Goal: Task Accomplishment & Management: Manage account settings

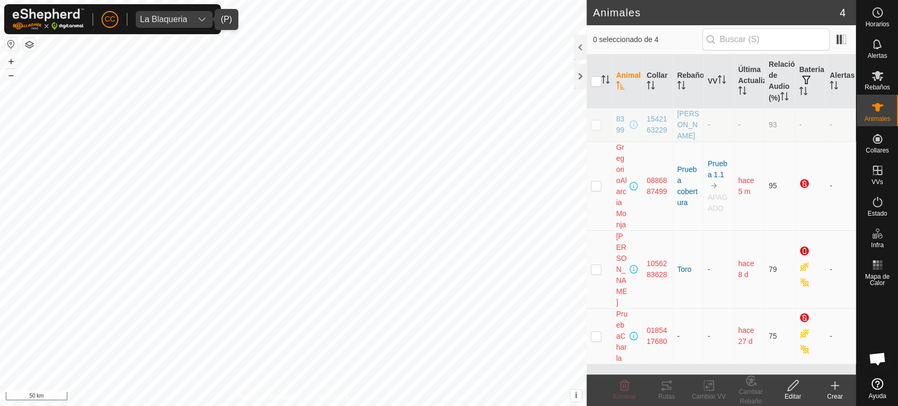
click at [180, 27] on span "La Blaqueria" at bounding box center [164, 19] width 56 height 17
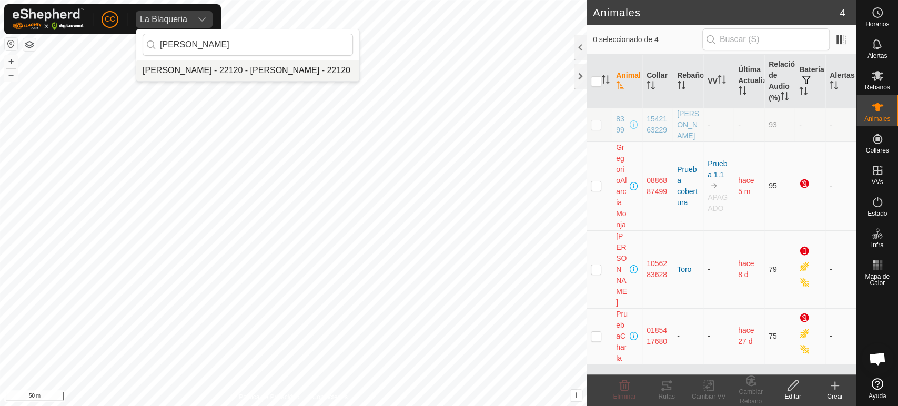
type input "jordi"
click at [215, 64] on li "[PERSON_NAME] - 22120 - [PERSON_NAME] - 22120" at bounding box center [247, 70] width 223 height 21
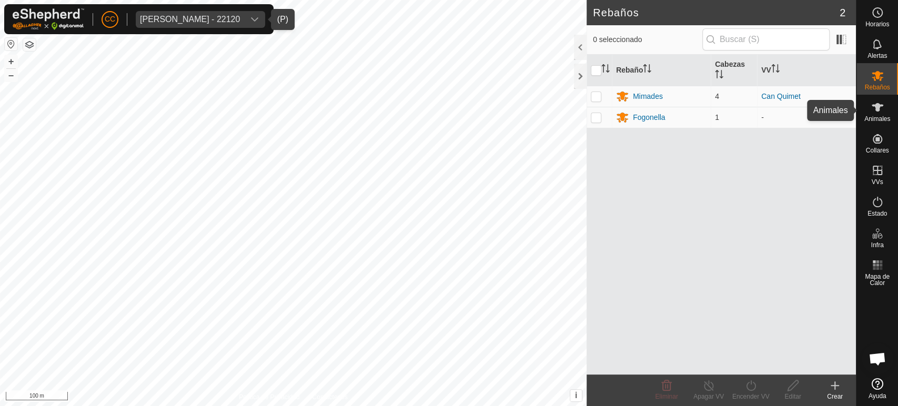
click at [884, 116] on span "Animales" at bounding box center [878, 119] width 26 height 6
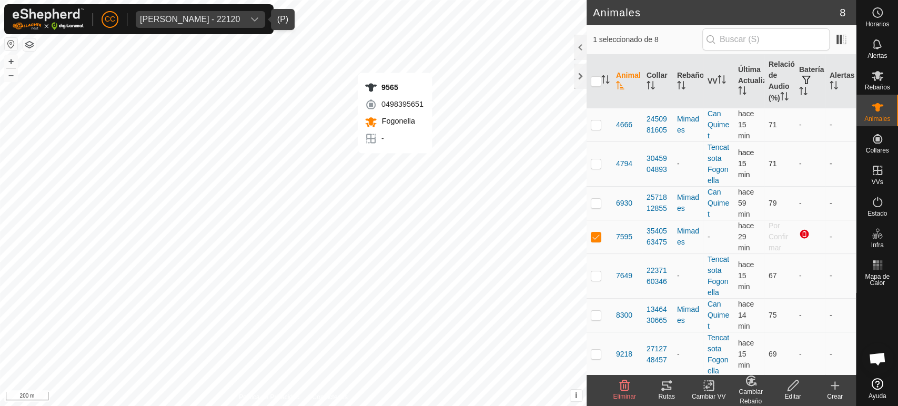
checkbox input "false"
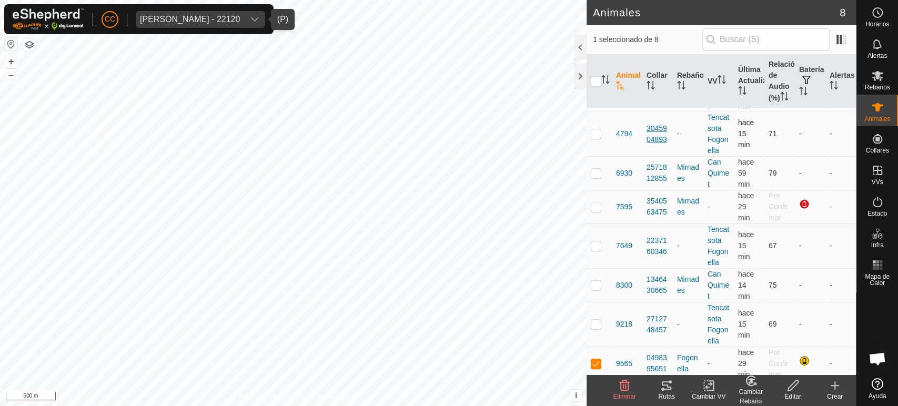
scroll to position [46, 0]
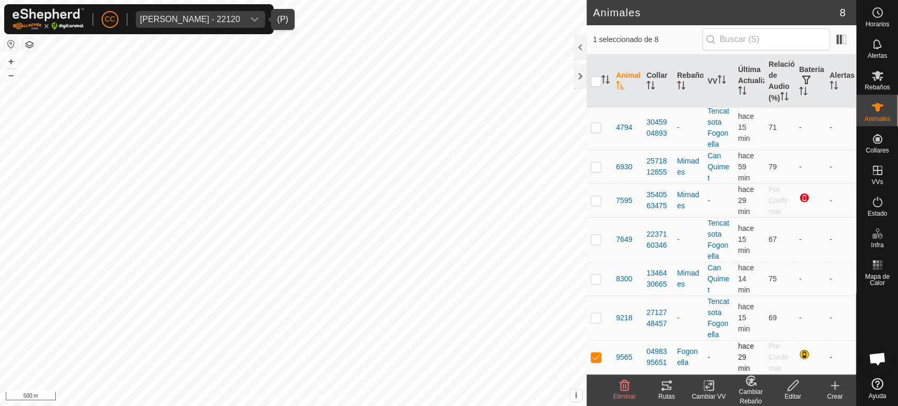
click at [595, 356] on p-checkbox at bounding box center [596, 357] width 11 height 8
checkbox input "false"
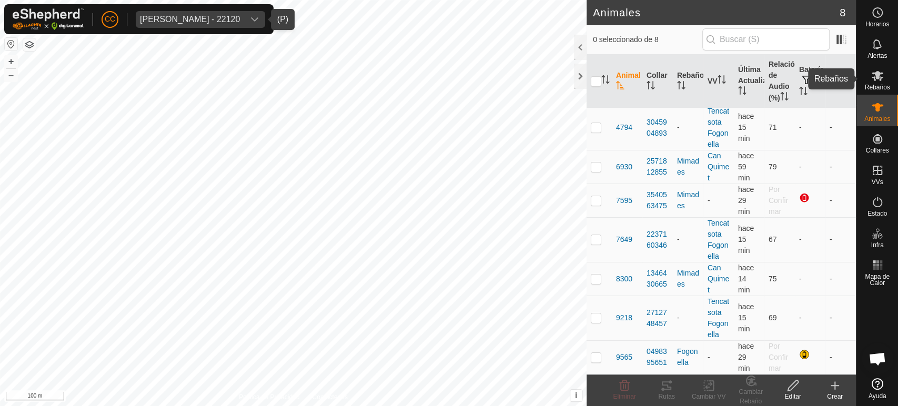
click at [886, 75] on es-mob-svg-icon at bounding box center [877, 75] width 19 height 17
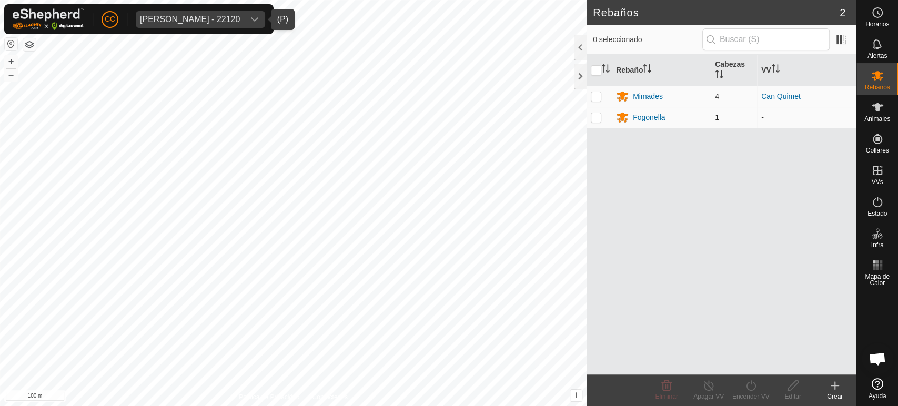
click at [597, 121] on p-checkbox at bounding box center [596, 117] width 11 height 8
checkbox input "true"
click at [644, 111] on div "Fogonella" at bounding box center [661, 117] width 91 height 13
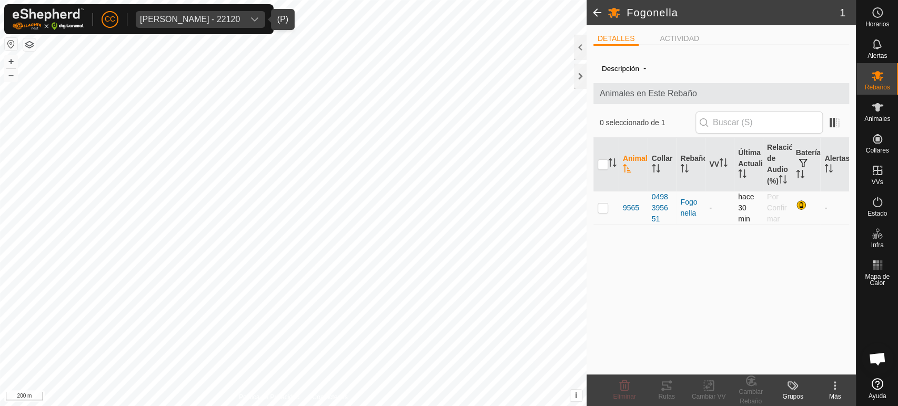
click at [604, 212] on p-checkbox at bounding box center [603, 208] width 11 height 8
checkbox input "true"
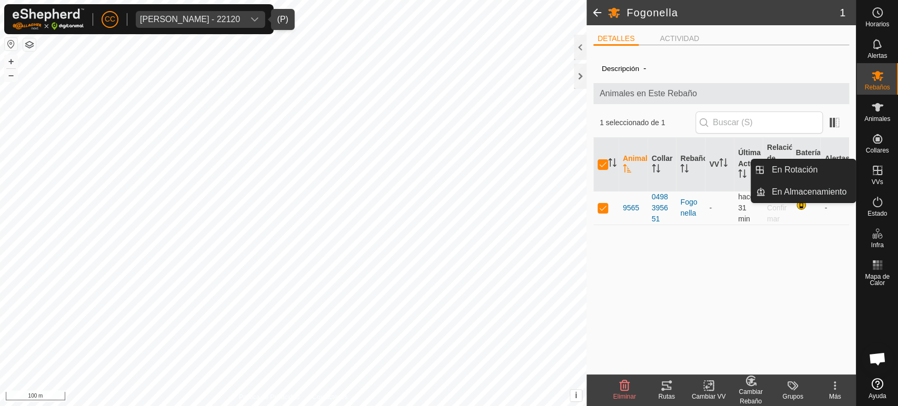
click at [879, 181] on span "VVs" at bounding box center [877, 182] width 12 height 6
click at [829, 172] on link "En Rotación" at bounding box center [811, 169] width 90 height 21
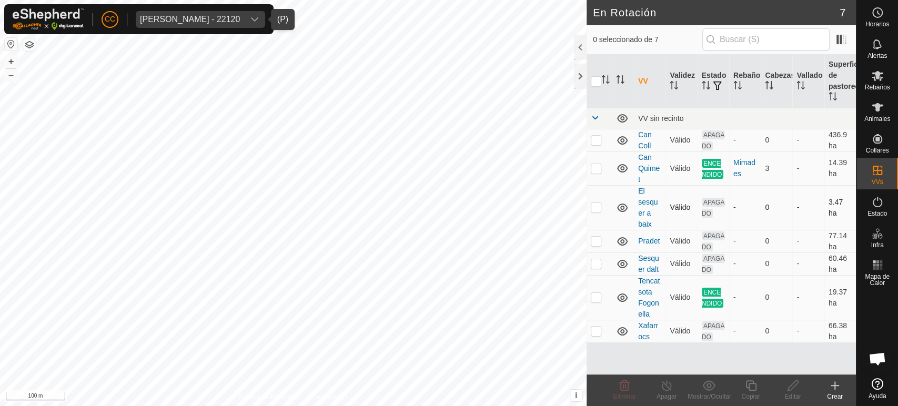
checkbox input "true"
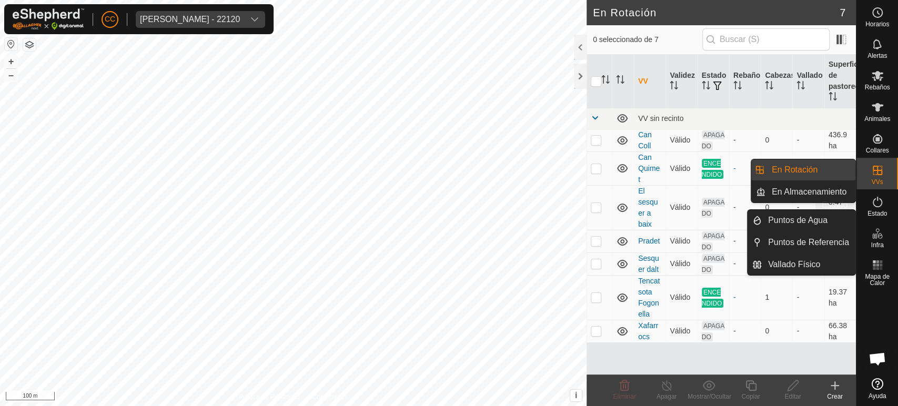
click at [880, 199] on icon at bounding box center [877, 202] width 9 height 11
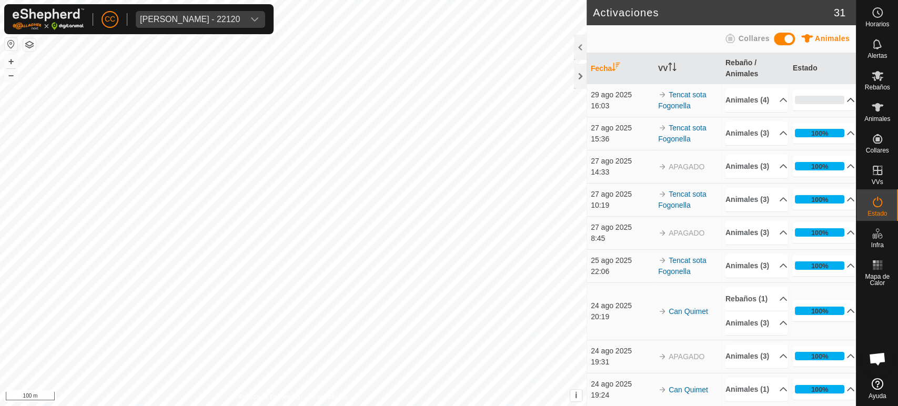
click at [824, 105] on p-accordion-header "0%" at bounding box center [824, 99] width 62 height 21
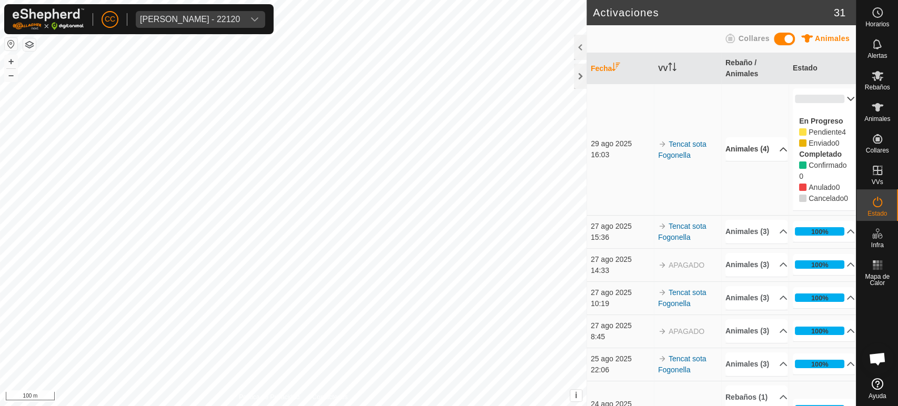
click at [760, 155] on p-accordion-header "Animales (4)" at bounding box center [757, 149] width 62 height 24
click at [888, 76] on div "Rebaños" at bounding box center [878, 79] width 42 height 32
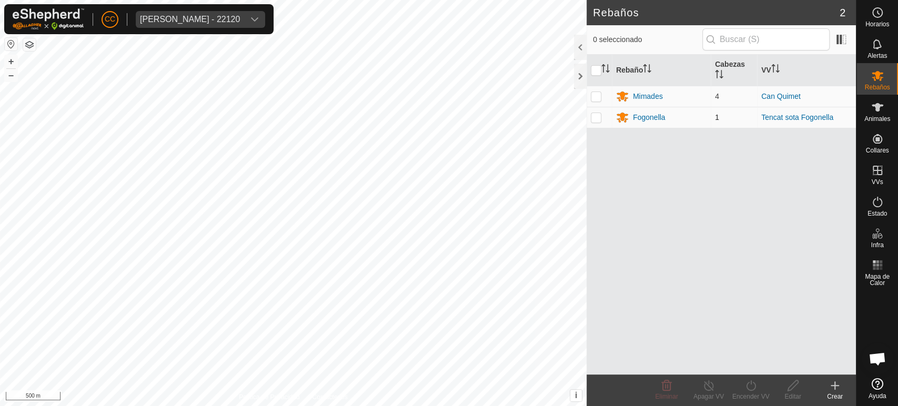
click at [593, 116] on p-checkbox at bounding box center [596, 117] width 11 height 8
checkbox input "true"
click at [660, 113] on div "Fogonella" at bounding box center [649, 117] width 33 height 11
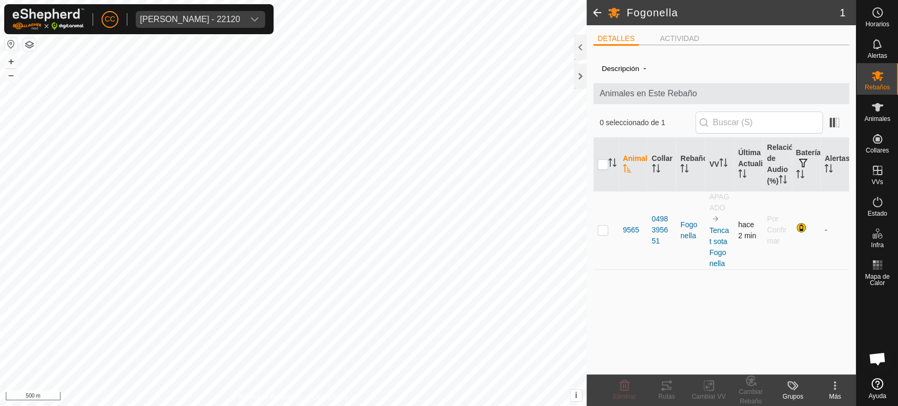
click at [606, 235] on td at bounding box center [606, 230] width 25 height 78
checkbox input "true"
click at [880, 200] on icon at bounding box center [877, 202] width 13 height 13
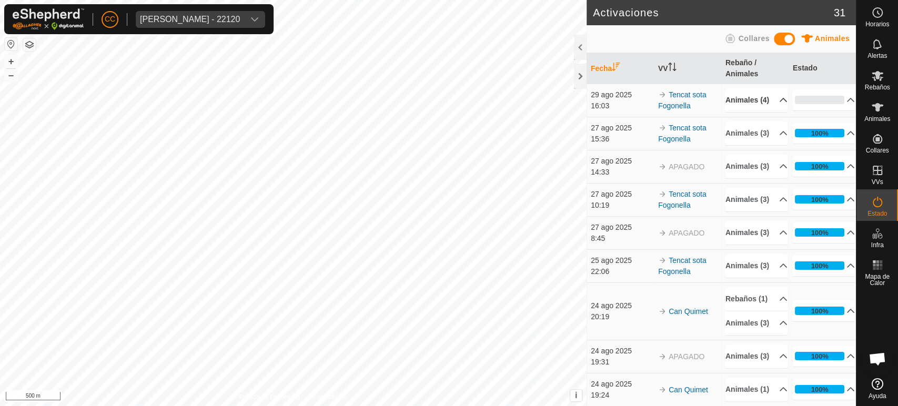
click at [770, 109] on p-accordion-header "Animales (4)" at bounding box center [757, 100] width 62 height 24
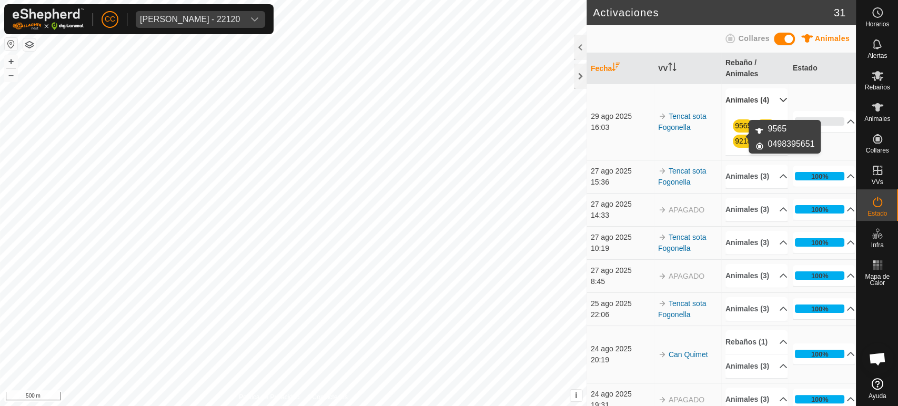
click at [741, 130] on link "9565" at bounding box center [743, 126] width 16 height 8
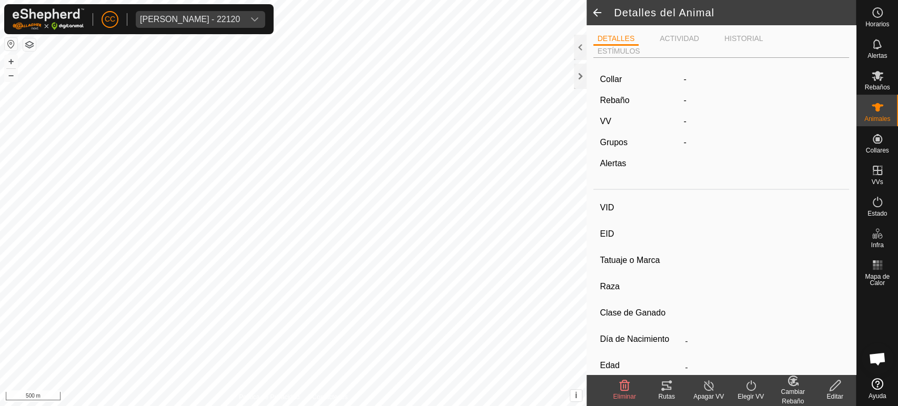
type input "9565"
type input "-"
type input "Bruna dels Pirineus"
type input "-"
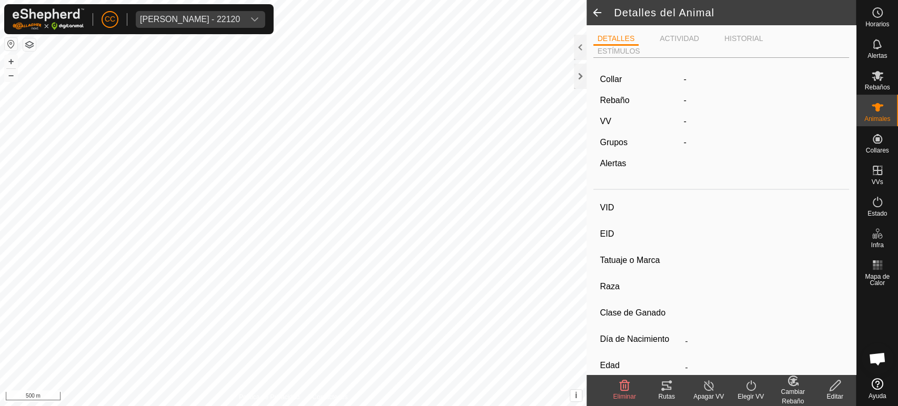
type input "0 kg"
type input "-"
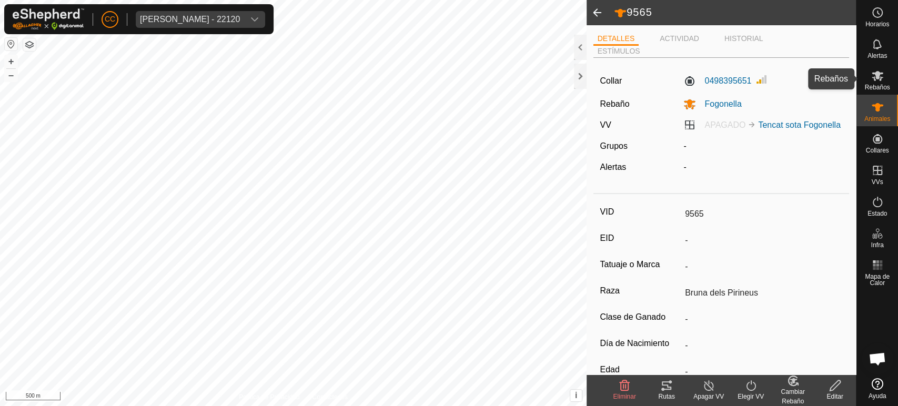
click at [874, 81] on icon at bounding box center [877, 75] width 13 height 13
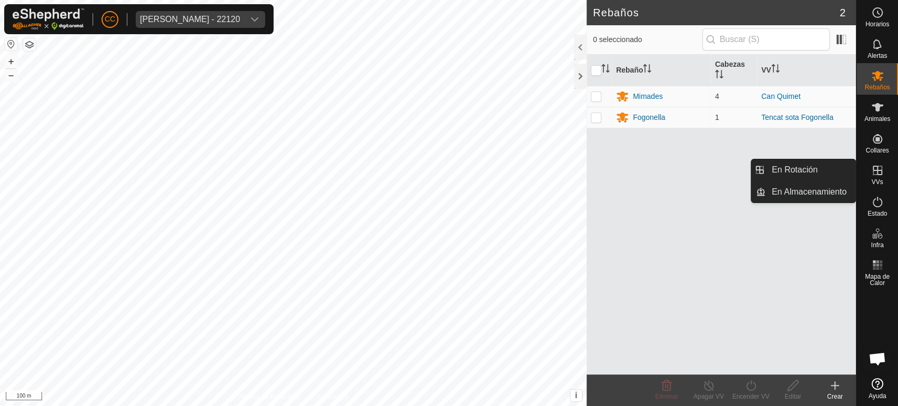
click at [883, 175] on icon at bounding box center [877, 170] width 13 height 13
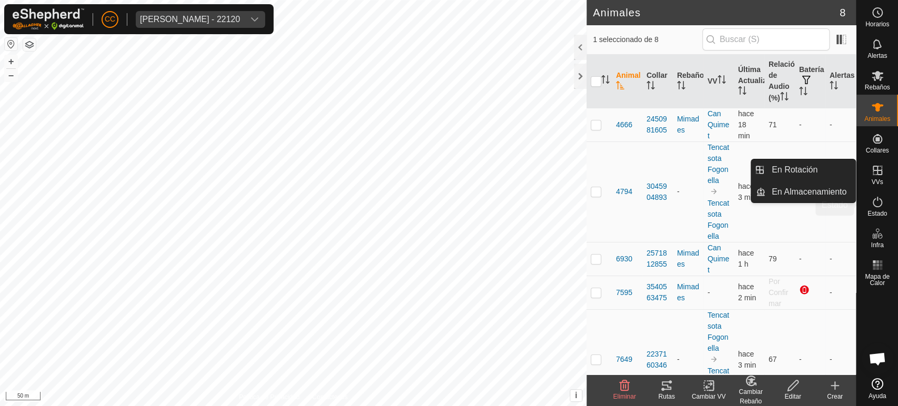
click at [876, 204] on icon at bounding box center [877, 202] width 13 height 13
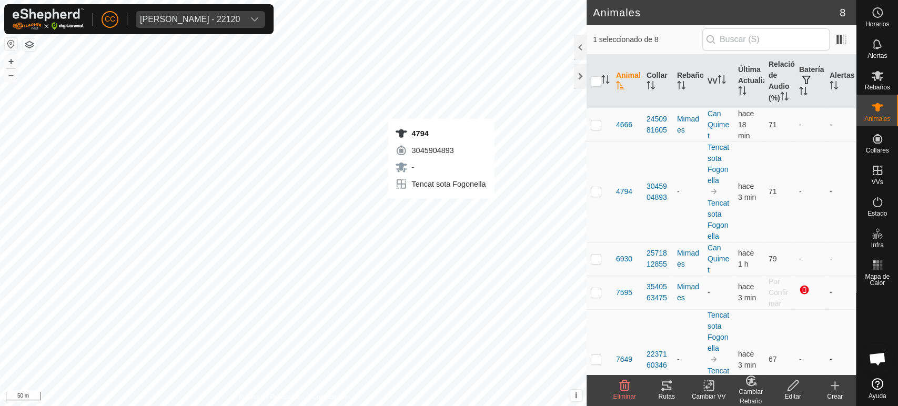
checkbox input "true"
checkbox input "false"
checkbox input "true"
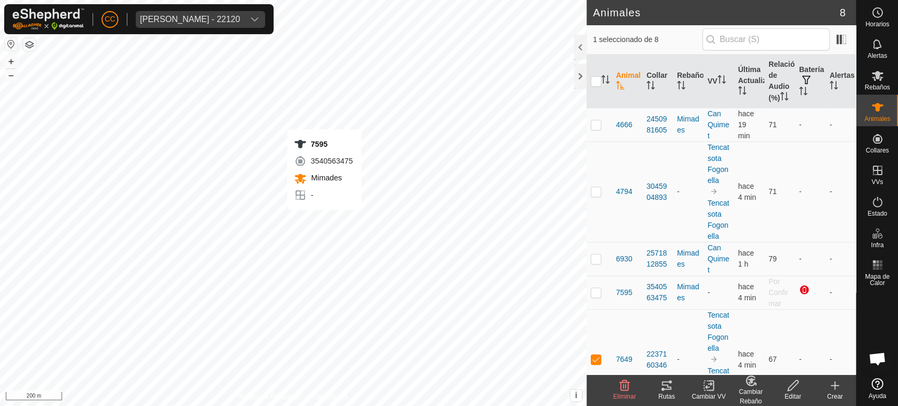
checkbox input "true"
checkbox input "false"
click at [621, 298] on span "7595" at bounding box center [624, 292] width 16 height 11
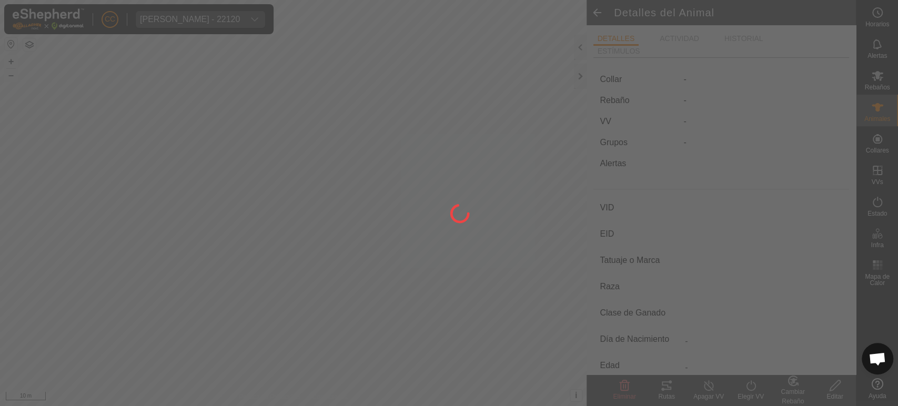
type input "7595"
type input "-"
type input "Bruna dels Pirineus"
type input "-"
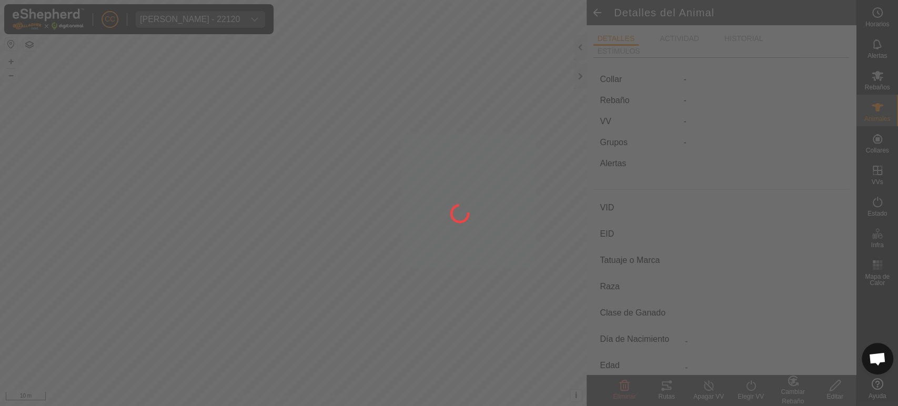
type input "0 kg"
type input "-"
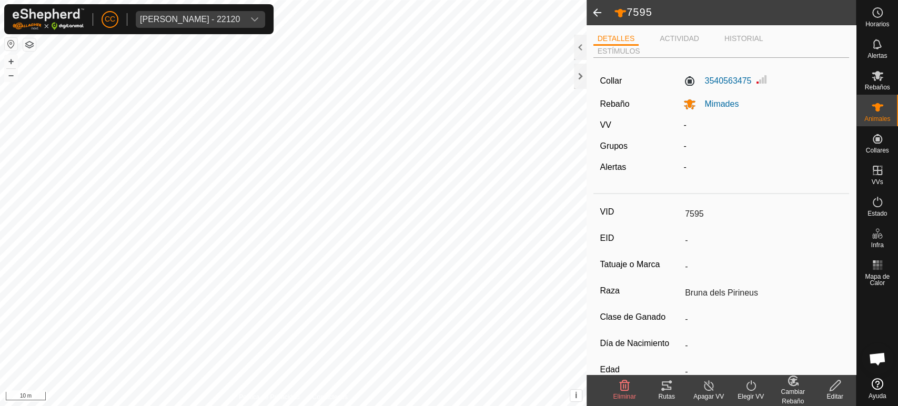
click at [597, 15] on span at bounding box center [597, 12] width 21 height 25
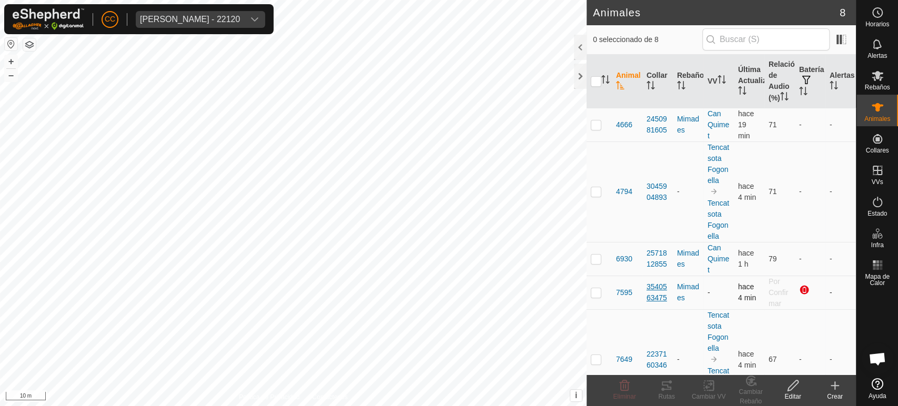
click at [653, 303] on div "3540563475" at bounding box center [658, 293] width 22 height 22
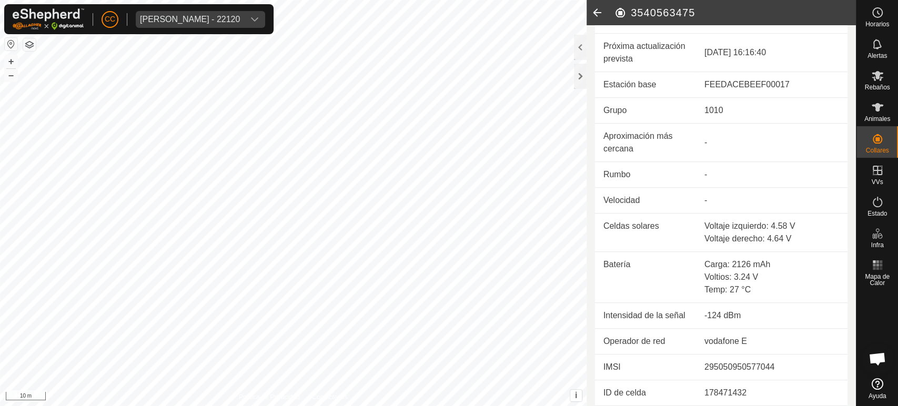
scroll to position [358, 0]
click at [870, 81] on es-mob-svg-icon at bounding box center [877, 75] width 19 height 17
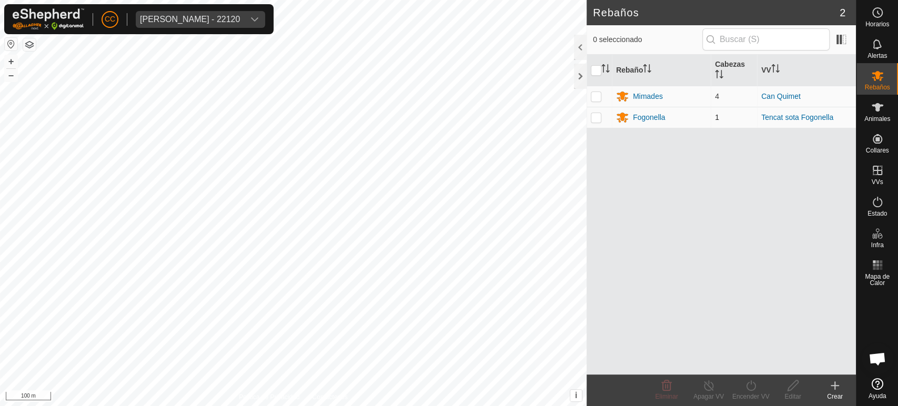
click at [600, 117] on p-checkbox at bounding box center [596, 117] width 11 height 8
checkbox input "true"
click at [649, 117] on div "Fogonella" at bounding box center [649, 117] width 33 height 11
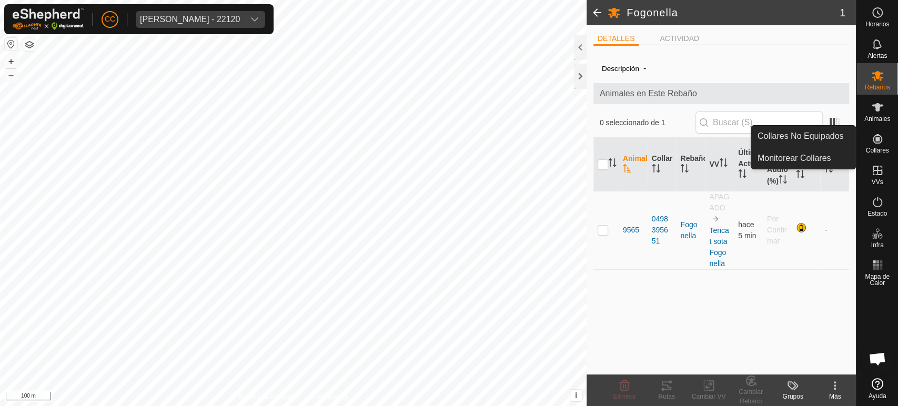
click at [875, 149] on span "Collares" at bounding box center [877, 150] width 23 height 6
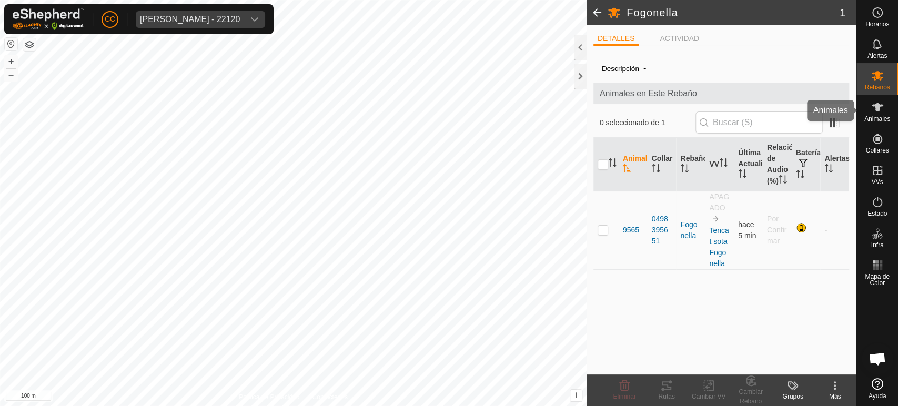
click at [892, 112] on div "Animales" at bounding box center [878, 111] width 42 height 32
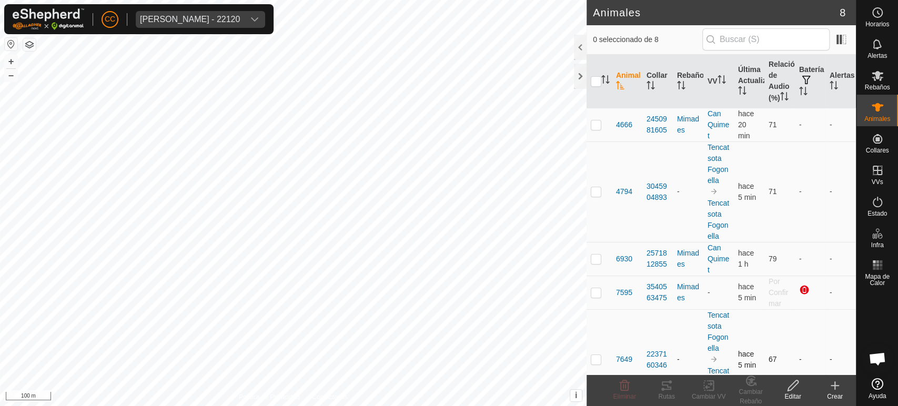
scroll to position [257, 0]
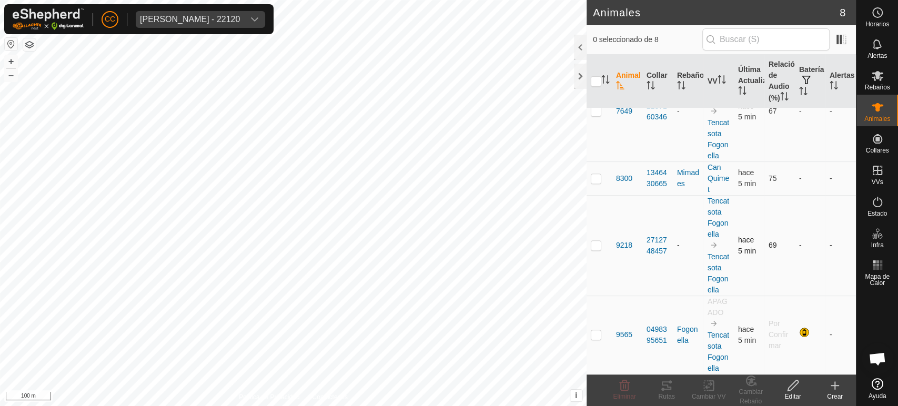
click at [593, 247] on p-checkbox at bounding box center [596, 245] width 11 height 8
checkbox input "true"
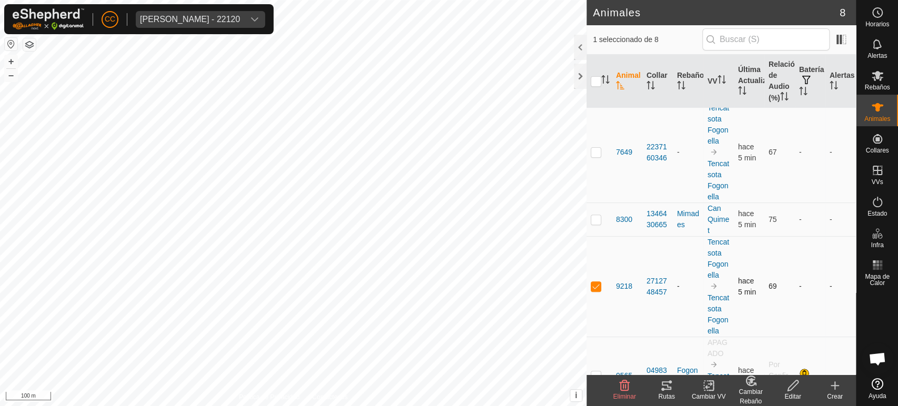
scroll to position [141, 0]
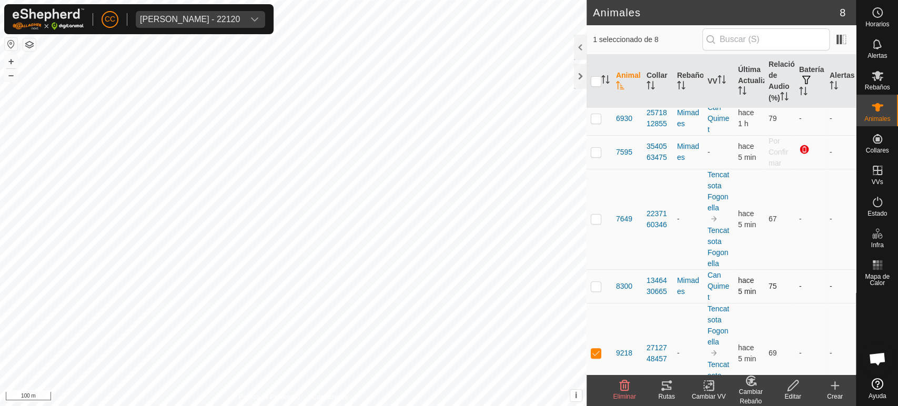
click at [598, 290] on p-checkbox at bounding box center [596, 286] width 11 height 8
checkbox input "false"
click at [600, 223] on p-checkbox at bounding box center [596, 219] width 11 height 8
checkbox input "true"
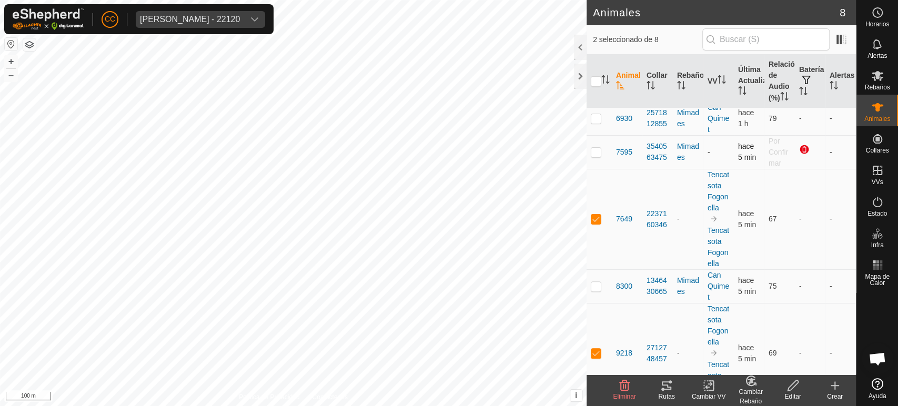
click at [595, 156] on p-checkbox at bounding box center [596, 152] width 11 height 8
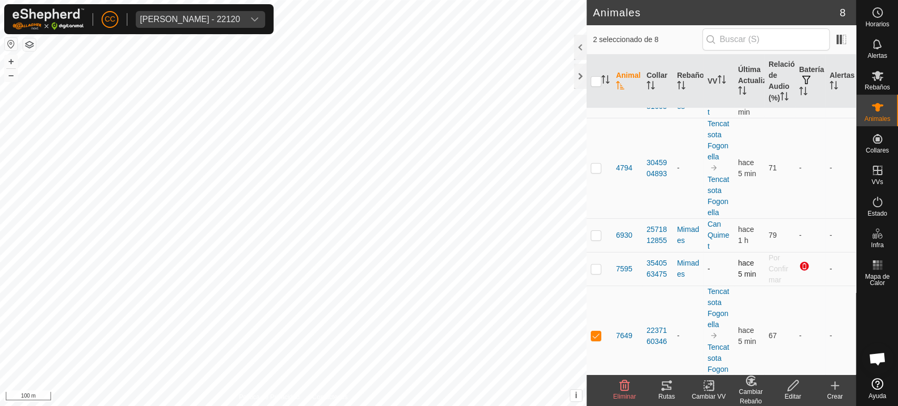
click at [593, 273] on p-checkbox at bounding box center [596, 269] width 11 height 8
click at [594, 273] on p-checkbox at bounding box center [596, 269] width 11 height 8
checkbox input "false"
click at [594, 239] on p-checkbox at bounding box center [596, 235] width 11 height 8
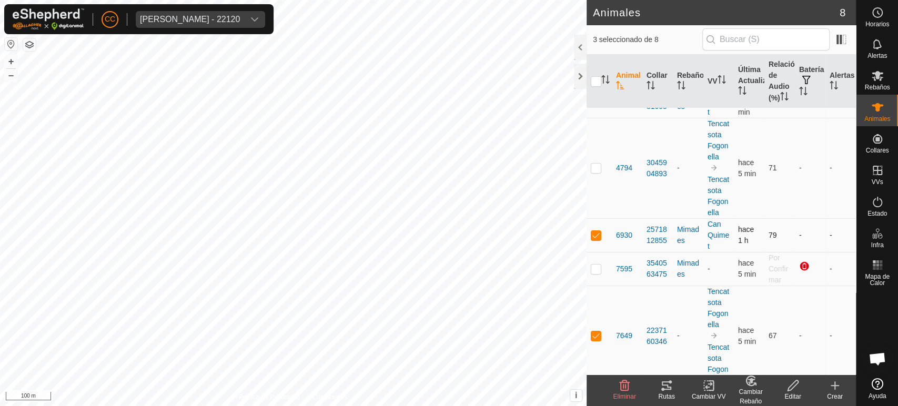
checkbox input "false"
click at [596, 172] on p-checkbox at bounding box center [596, 168] width 11 height 8
click at [754, 392] on div "Cambiar Rebaño" at bounding box center [751, 396] width 42 height 19
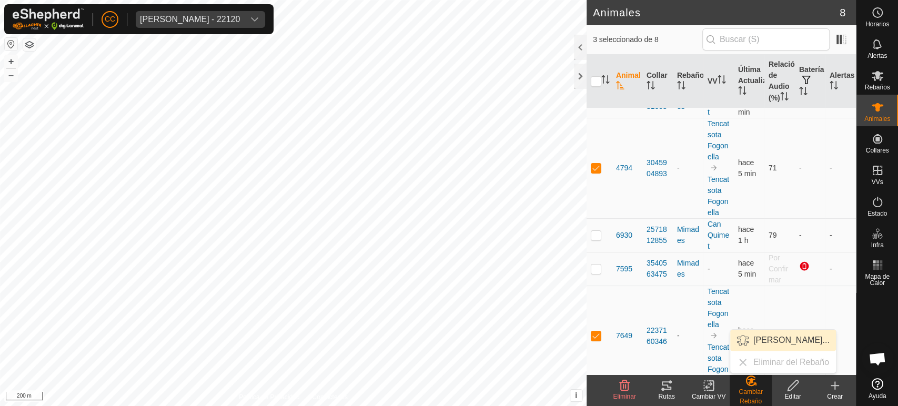
click at [777, 343] on link "[PERSON_NAME]..." at bounding box center [783, 340] width 106 height 21
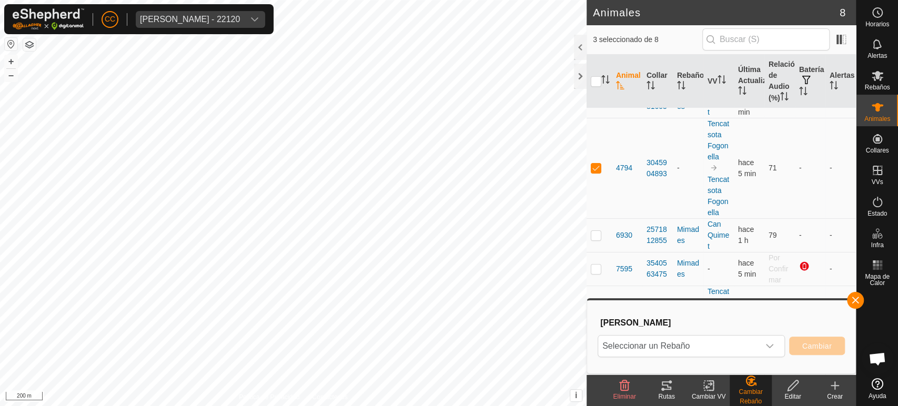
click at [704, 334] on div "Elegir Rebaño Seleccionar un Rebaño Cambiar" at bounding box center [722, 337] width 256 height 60
click at [704, 345] on span "Seleccionar un Rebaño" at bounding box center [678, 346] width 161 height 21
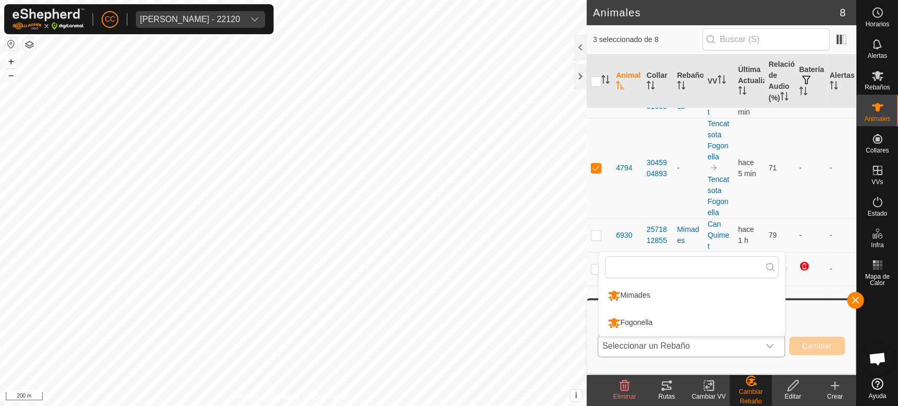
click at [671, 323] on li "Fogonella" at bounding box center [692, 323] width 186 height 26
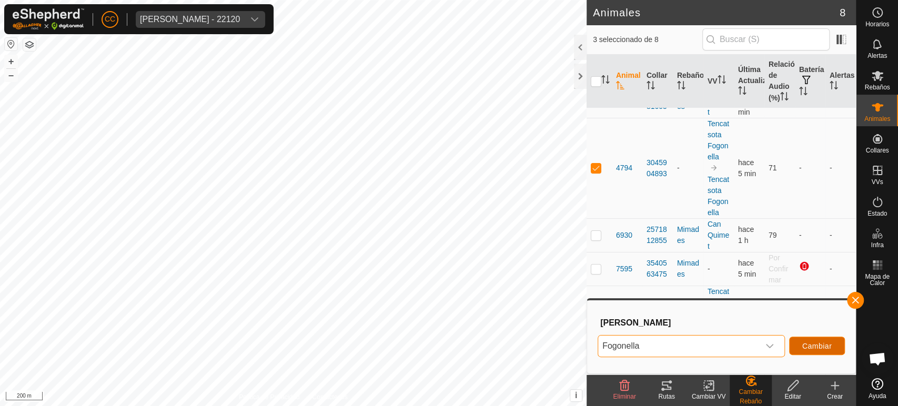
click at [798, 340] on button "Cambiar" at bounding box center [817, 346] width 56 height 18
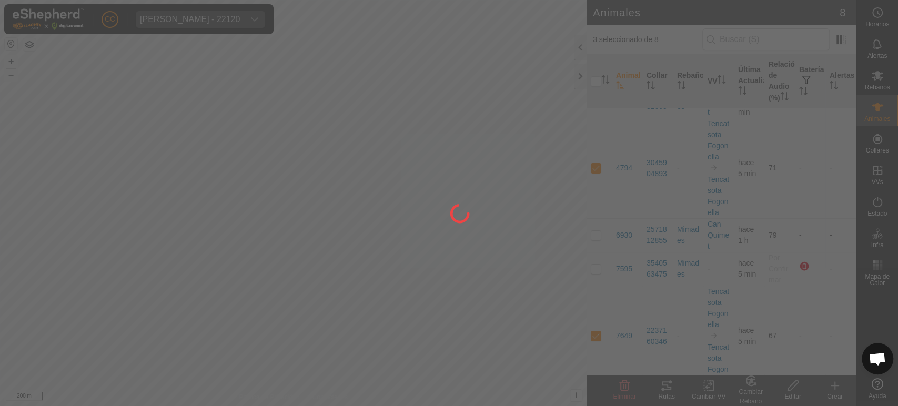
checkbox input "false"
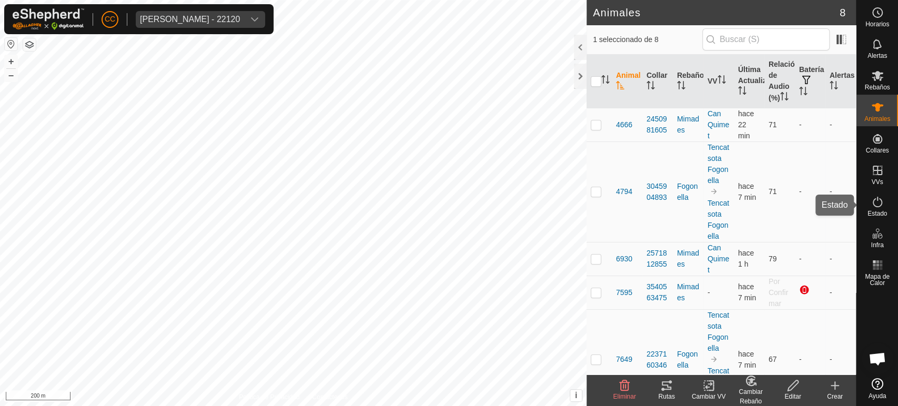
click at [889, 207] on div "Estado" at bounding box center [878, 205] width 42 height 32
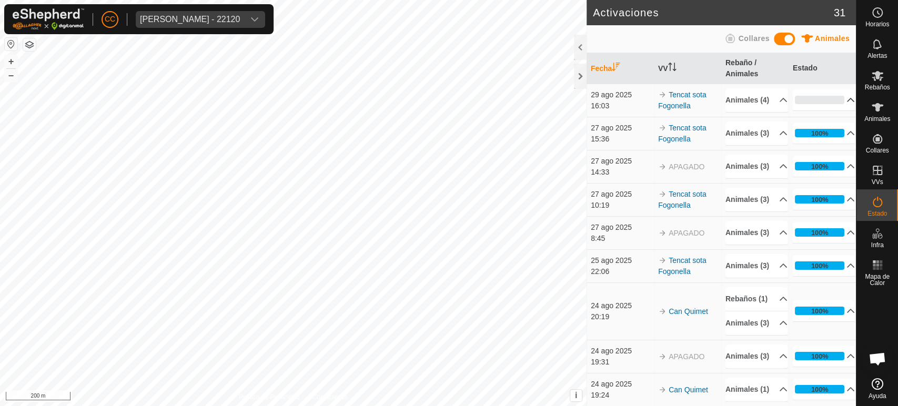
click at [825, 107] on p-accordion-header "0%" at bounding box center [824, 99] width 62 height 21
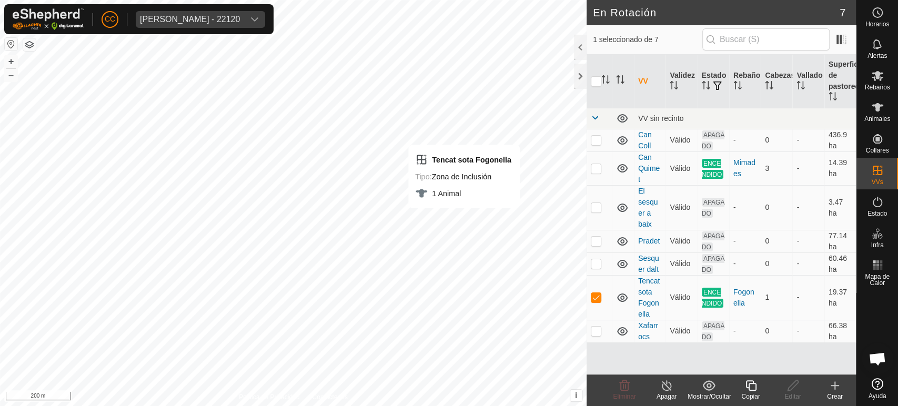
checkbox input "false"
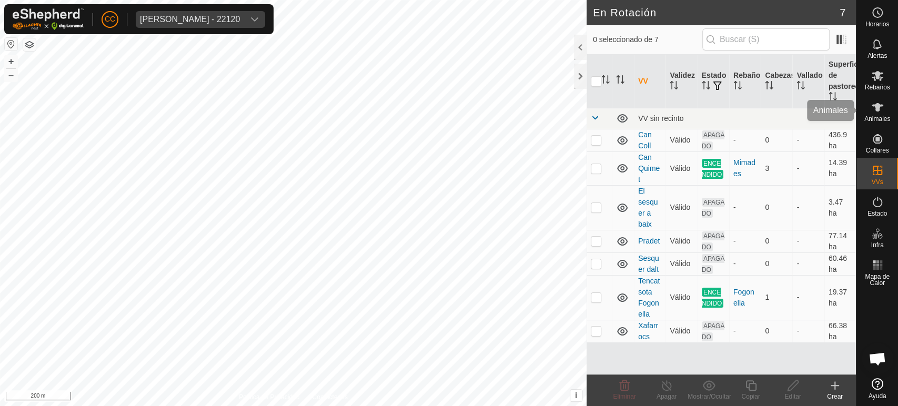
click at [875, 116] on span "Animales" at bounding box center [878, 119] width 26 height 6
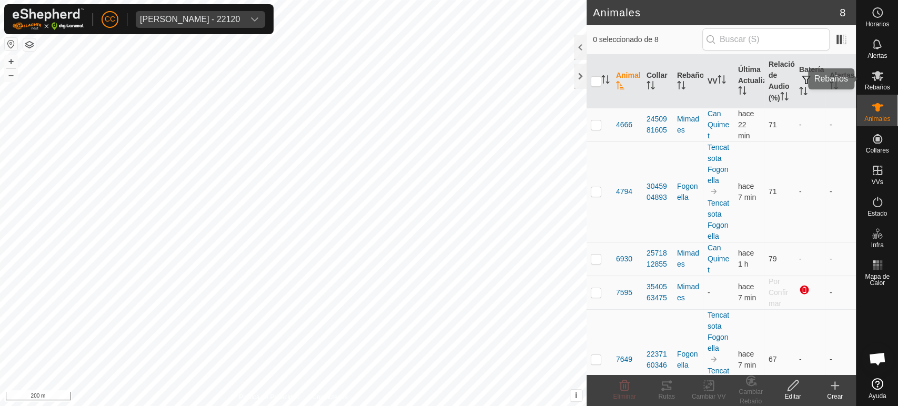
click at [866, 78] on div "Rebaños" at bounding box center [878, 79] width 42 height 32
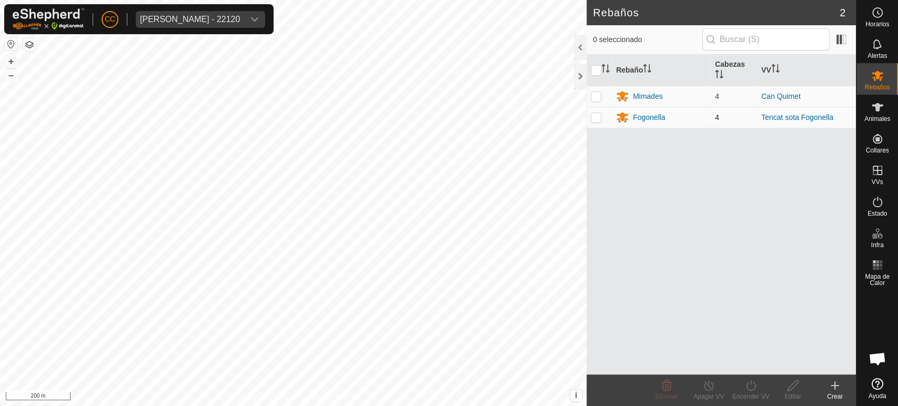
click at [595, 113] on p-checkbox at bounding box center [596, 117] width 11 height 8
checkbox input "true"
click at [645, 120] on div "Fogonella" at bounding box center [649, 117] width 33 height 11
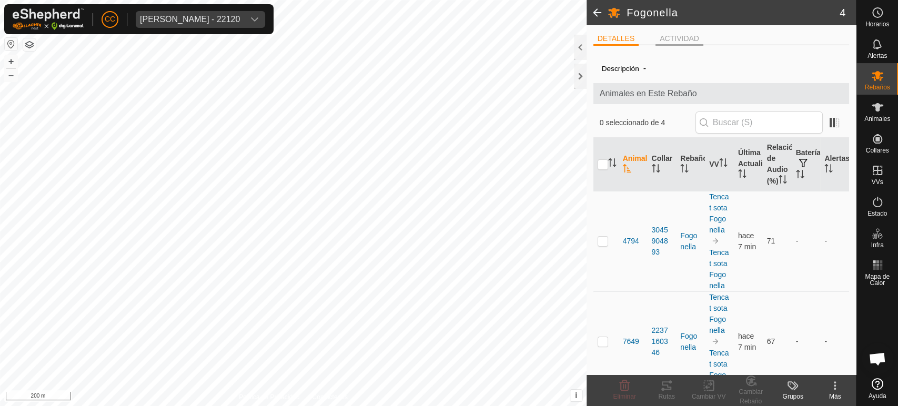
click at [669, 33] on li "ACTIVIDAD" at bounding box center [680, 39] width 48 height 13
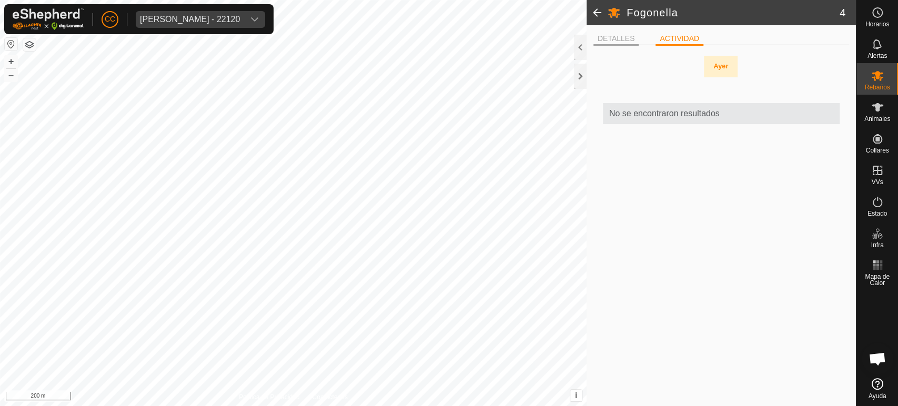
click at [625, 33] on li "DETALLES" at bounding box center [617, 39] width 46 height 13
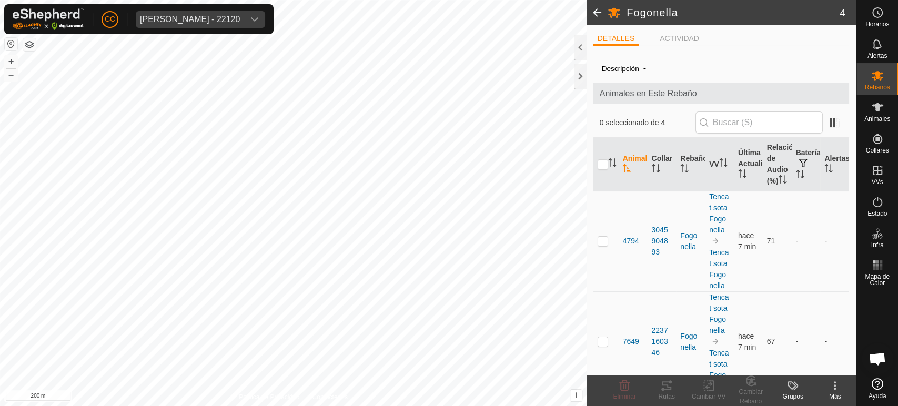
click at [594, 7] on span at bounding box center [597, 12] width 21 height 25
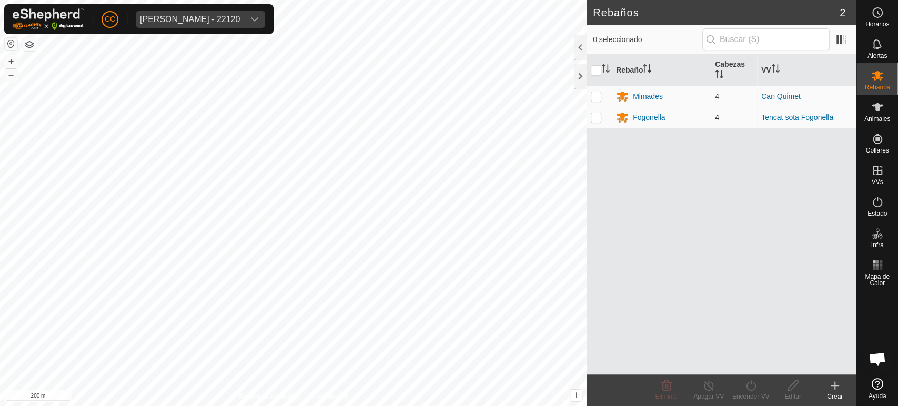
click at [596, 118] on p-checkbox at bounding box center [596, 117] width 11 height 8
checkbox input "true"
click at [798, 381] on icon at bounding box center [793, 385] width 11 height 11
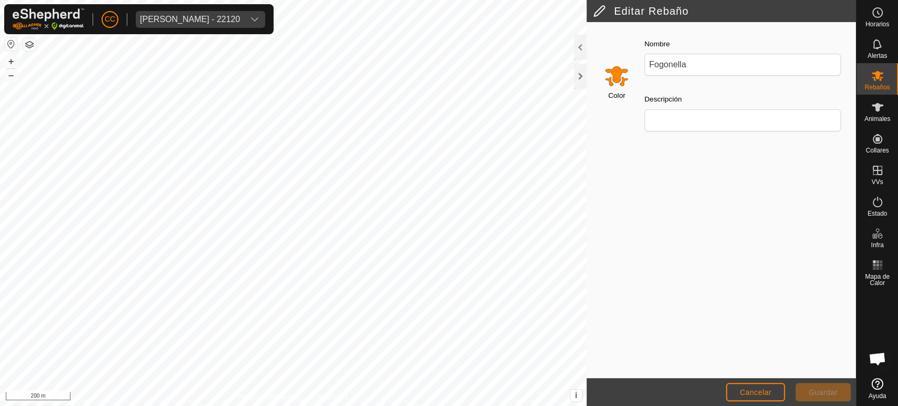
click at [619, 72] on input "Select a color" at bounding box center [616, 75] width 25 height 25
click at [771, 397] on button "Cancelar" at bounding box center [755, 392] width 59 height 18
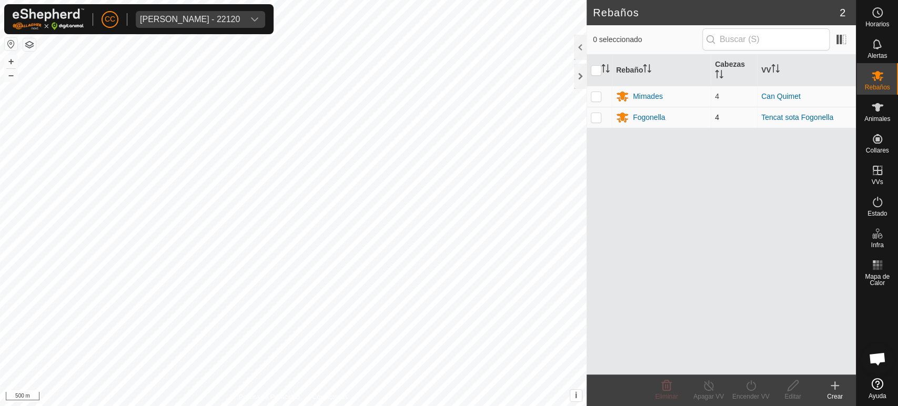
click at [598, 117] on p-checkbox at bounding box center [596, 117] width 11 height 8
checkbox input "true"
click at [790, 382] on icon at bounding box center [793, 385] width 13 height 13
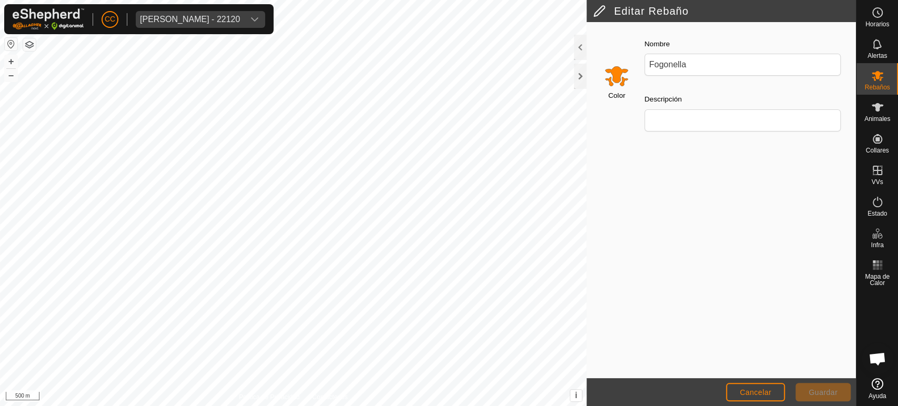
click at [609, 77] on input "Select a color" at bounding box center [616, 75] width 25 height 25
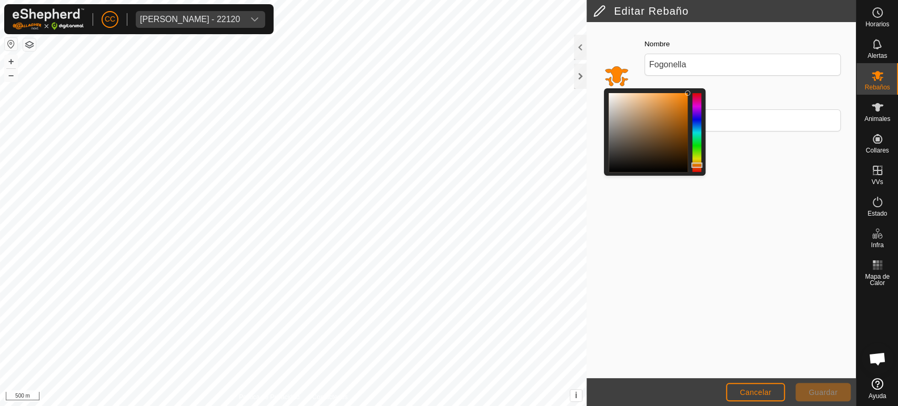
click at [696, 121] on div at bounding box center [697, 132] width 9 height 79
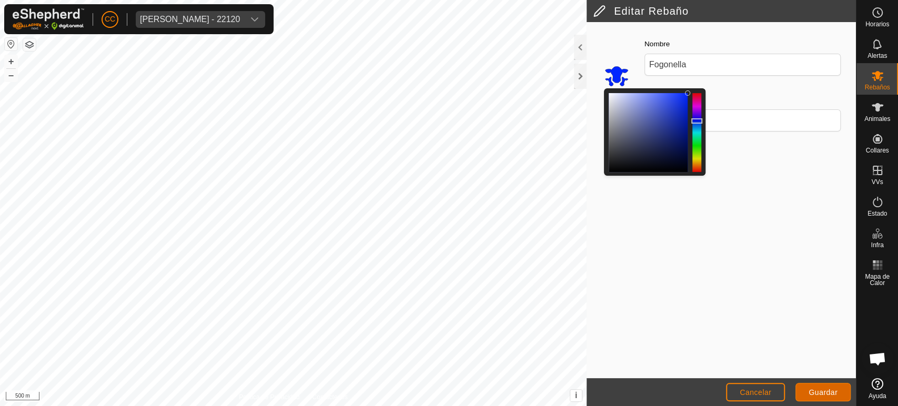
click at [817, 389] on span "Guardar" at bounding box center [823, 392] width 29 height 8
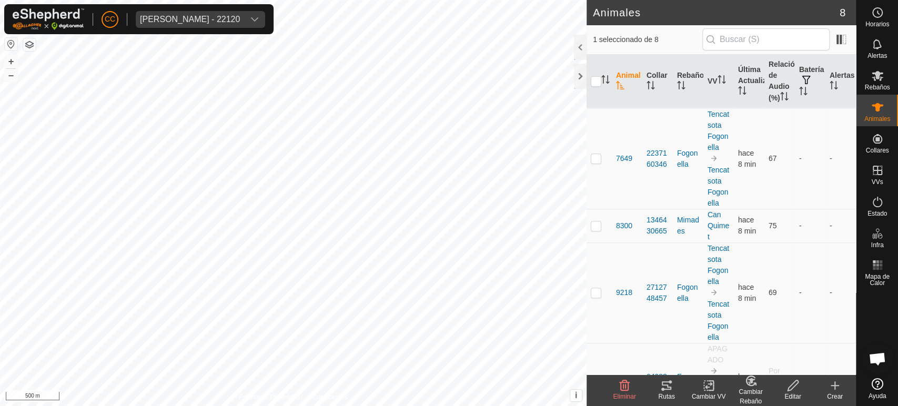
scroll to position [257, 0]
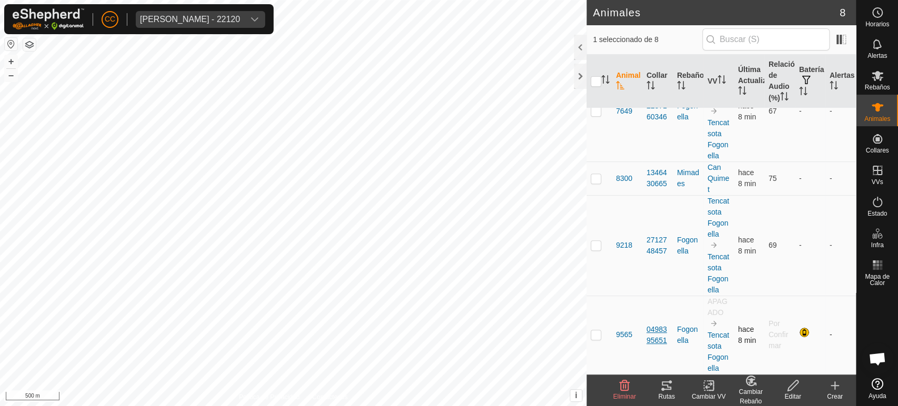
click at [658, 338] on div "0498395651" at bounding box center [658, 335] width 22 height 22
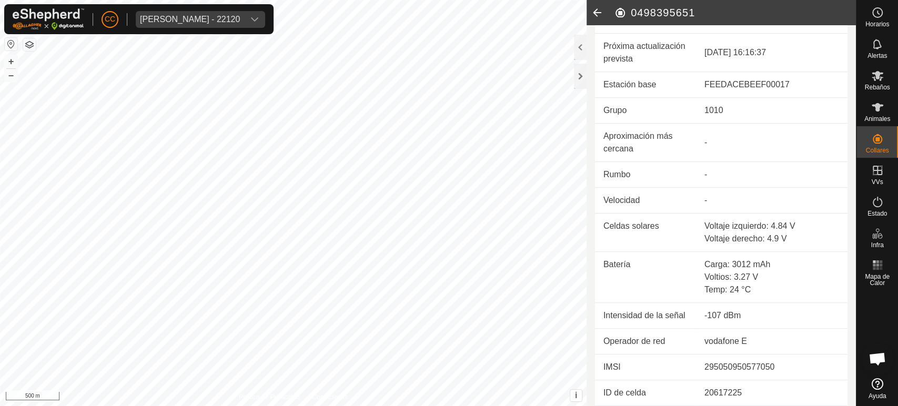
scroll to position [274, 0]
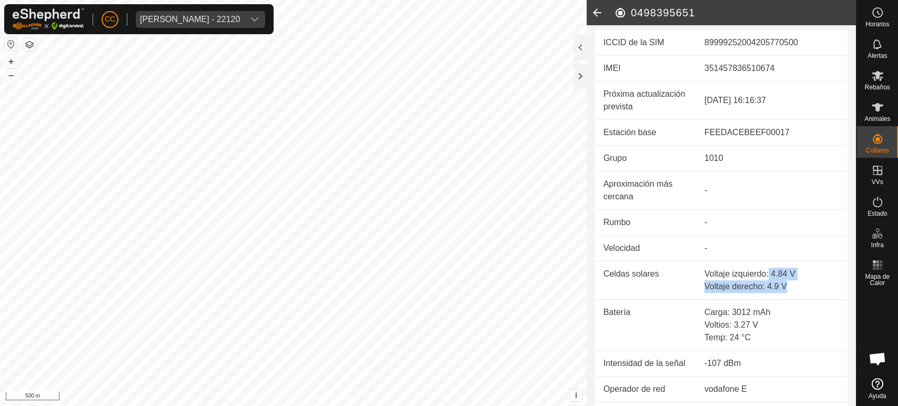
drag, startPoint x: 764, startPoint y: 273, endPoint x: 794, endPoint y: 280, distance: 30.9
click at [794, 280] on td "Voltaje izquierdo: 4.84 V Voltaje derecho: 4.9 V" at bounding box center [772, 280] width 152 height 38
click at [771, 286] on div "Voltaje derecho: 4.9 V" at bounding box center [772, 286] width 135 height 13
click at [766, 273] on div "Voltaje izquierdo: 4.84 V" at bounding box center [772, 274] width 135 height 13
drag, startPoint x: 766, startPoint y: 273, endPoint x: 780, endPoint y: 274, distance: 14.8
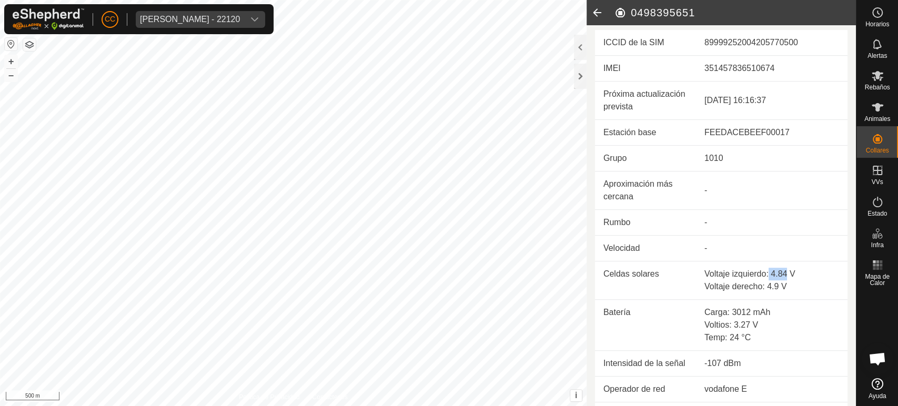
click at [780, 274] on div "Voltaje izquierdo: 4.84 V" at bounding box center [772, 274] width 135 height 13
click at [766, 287] on div "Voltaje derecho: 4.9 V" at bounding box center [772, 286] width 135 height 13
drag, startPoint x: 766, startPoint y: 284, endPoint x: 792, endPoint y: 285, distance: 25.8
click at [792, 285] on div "Voltaje derecho: 4.9 V" at bounding box center [772, 286] width 135 height 13
click at [780, 273] on div "Voltaje izquierdo: 4.84 V" at bounding box center [772, 274] width 135 height 13
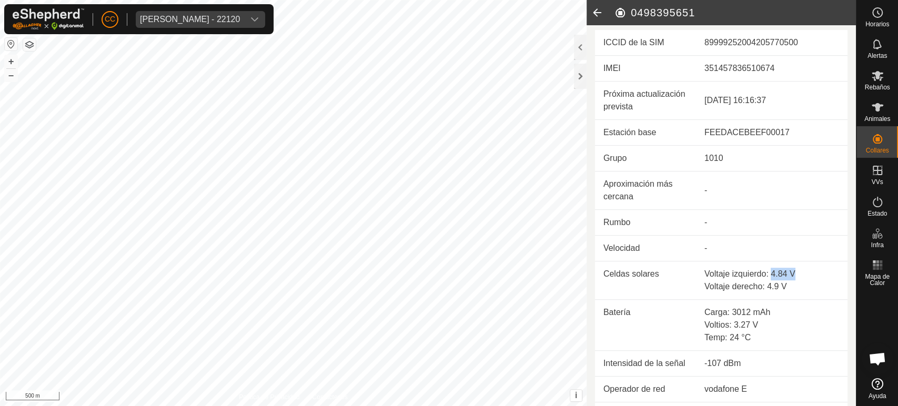
drag, startPoint x: 776, startPoint y: 272, endPoint x: 795, endPoint y: 269, distance: 19.1
click at [795, 269] on div "Voltaje izquierdo: 4.84 V" at bounding box center [772, 274] width 135 height 13
drag, startPoint x: 760, startPoint y: 285, endPoint x: 626, endPoint y: 131, distance: 205.1
click at [760, 286] on div "Voltaje derecho: 4.9 V" at bounding box center [772, 286] width 135 height 13
click at [600, 11] on icon at bounding box center [597, 12] width 21 height 25
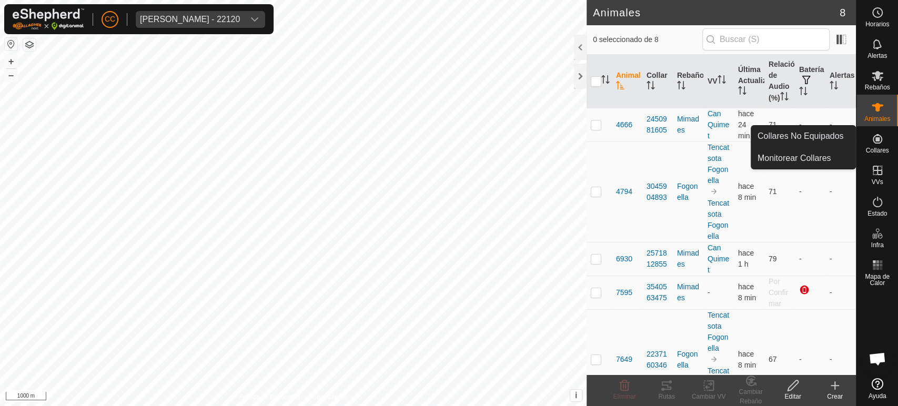
click at [840, 143] on link "Collares No Equipados" at bounding box center [803, 136] width 104 height 21
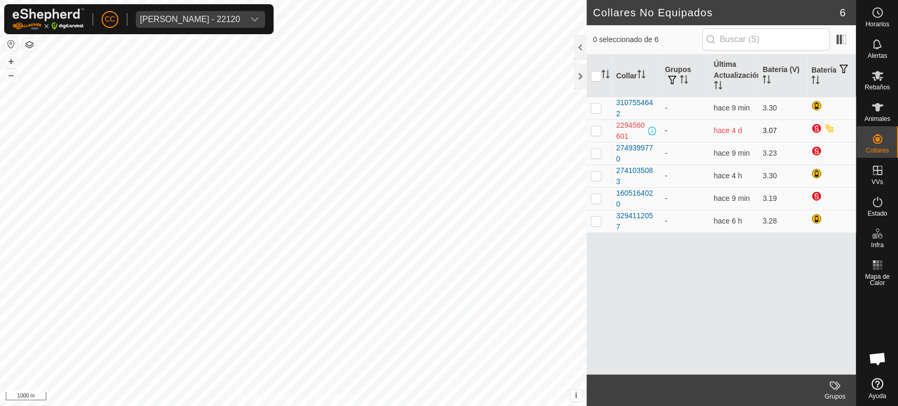
click at [598, 133] on p-checkbox at bounding box center [596, 130] width 11 height 8
checkbox input "true"
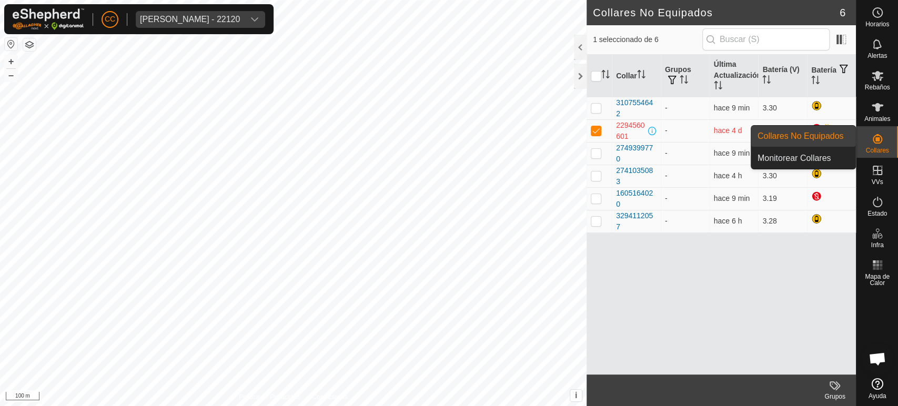
click at [748, 274] on div "Collar Grupos Última Actualización Batería (V) Batería 3107554642 - hace 9 min …" at bounding box center [721, 215] width 269 height 320
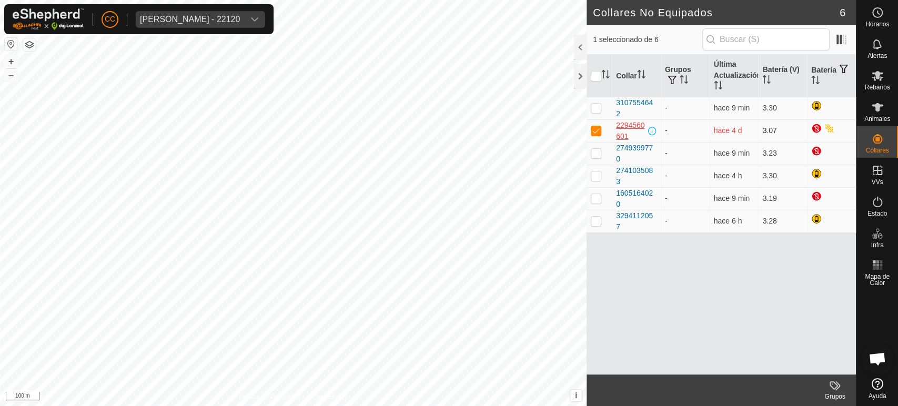
click at [637, 127] on div "2294560601" at bounding box center [631, 131] width 30 height 22
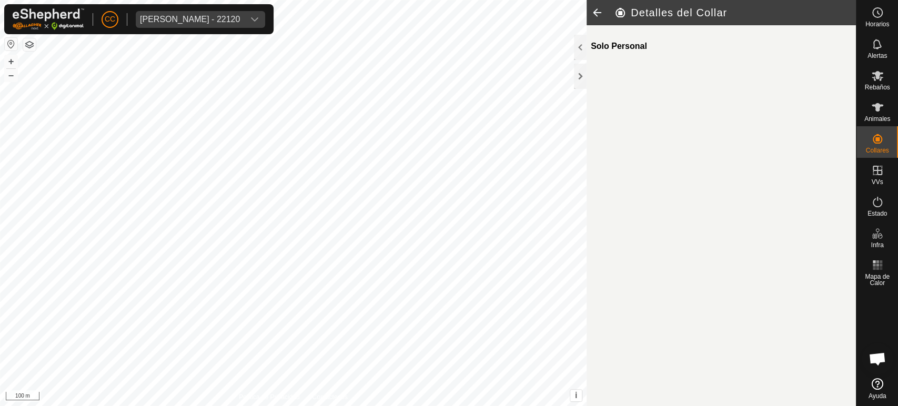
click at [595, 9] on icon at bounding box center [597, 12] width 21 height 25
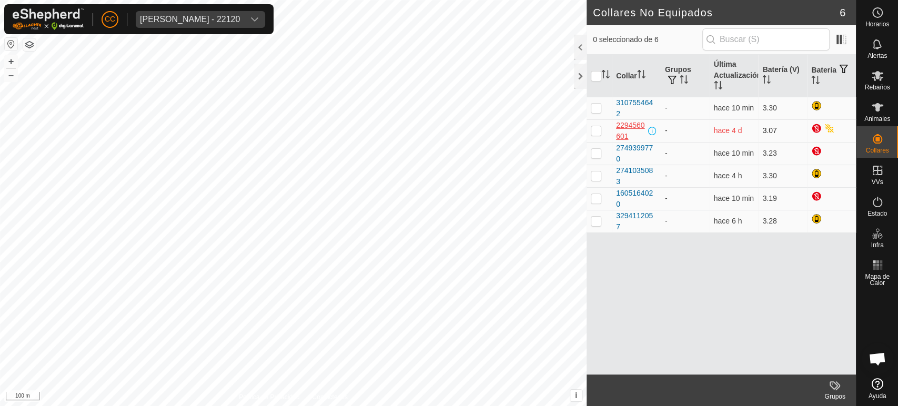
click at [624, 126] on div "2294560601" at bounding box center [631, 131] width 30 height 22
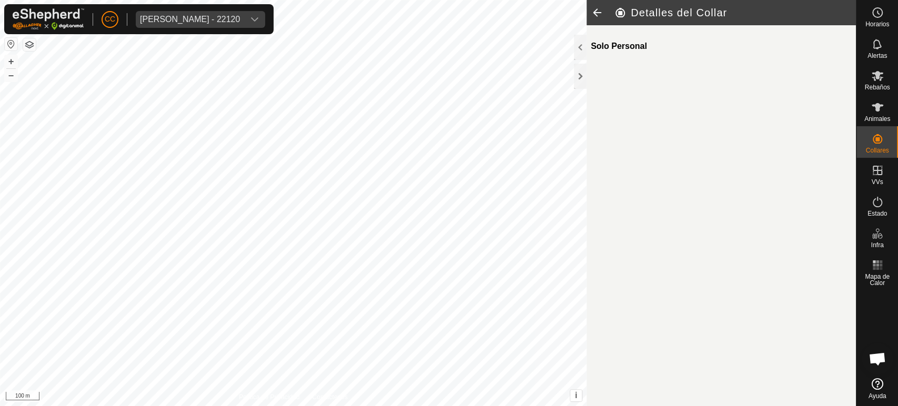
click at [626, 44] on div "Solo Personal" at bounding box center [719, 46] width 257 height 25
click at [598, 14] on icon at bounding box center [597, 12] width 21 height 25
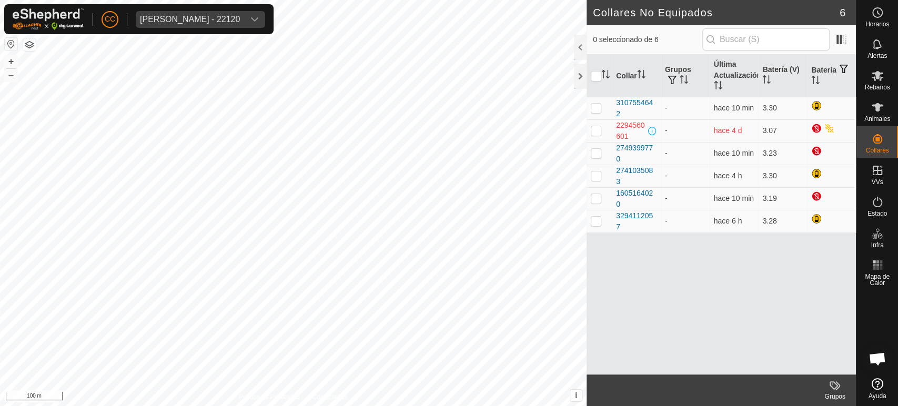
click at [257, 22] on icon "dropdown trigger" at bounding box center [254, 19] width 8 height 8
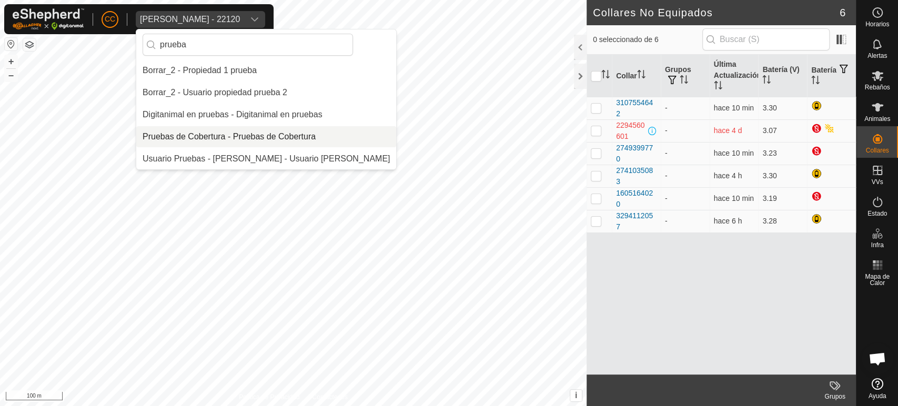
type input "prueba"
click at [240, 137] on li "Pruebas de Cobertura - Pruebas de Cobertura" at bounding box center [266, 136] width 260 height 21
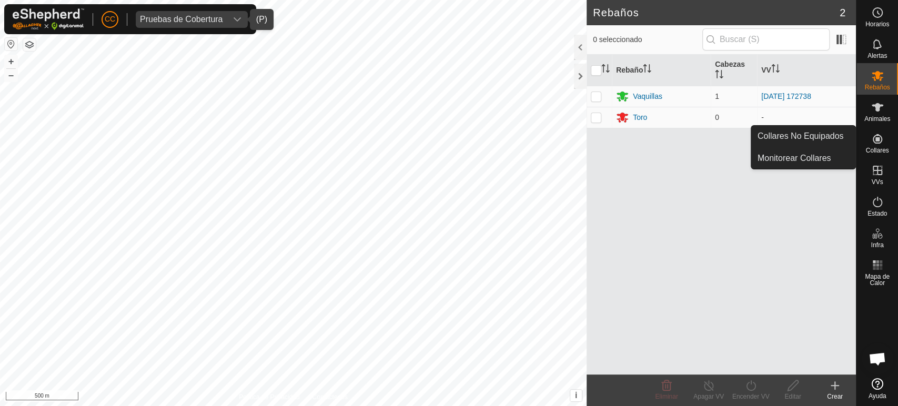
click at [824, 132] on link "Collares No Equipados" at bounding box center [803, 136] width 104 height 21
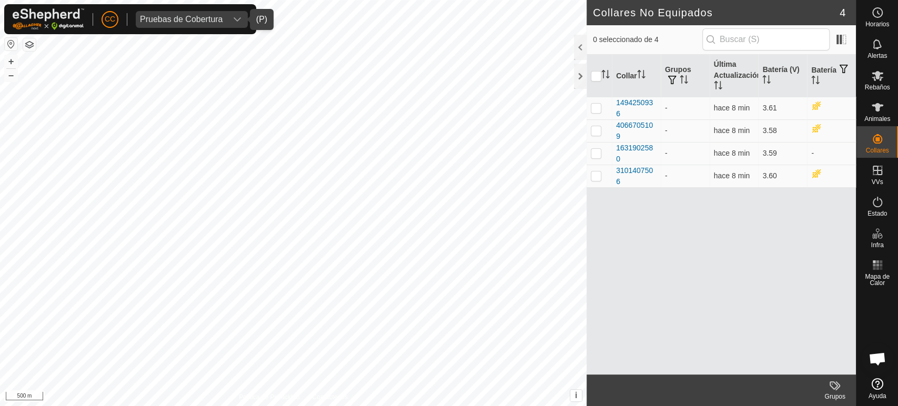
click at [219, 12] on span "Pruebas de Cobertura" at bounding box center [181, 19] width 91 height 17
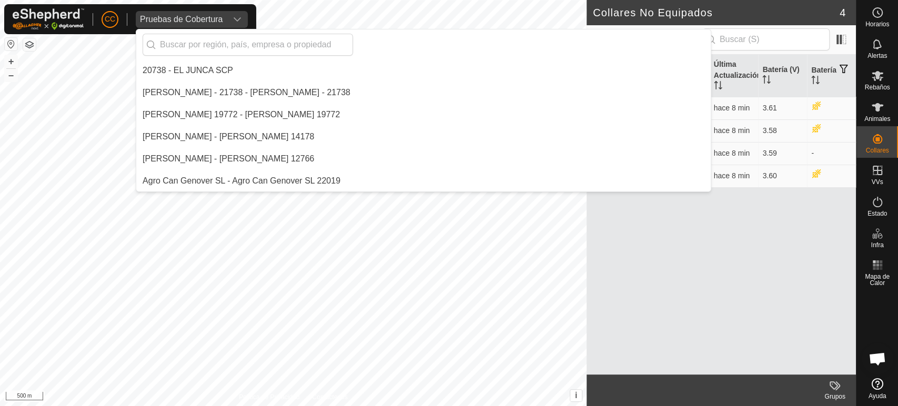
scroll to position [6365, 0]
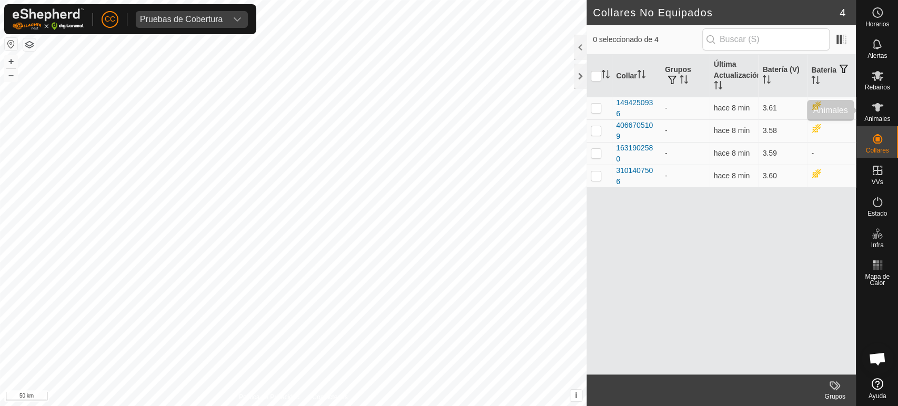
click at [881, 109] on icon at bounding box center [877, 107] width 13 height 13
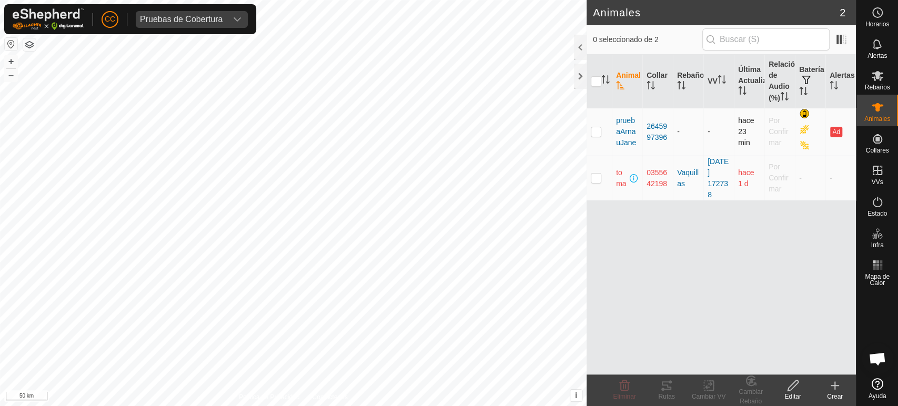
click at [592, 129] on p-checkbox at bounding box center [596, 131] width 11 height 8
checkbox input "true"
click at [596, 176] on p-checkbox at bounding box center [596, 178] width 11 height 8
checkbox input "true"
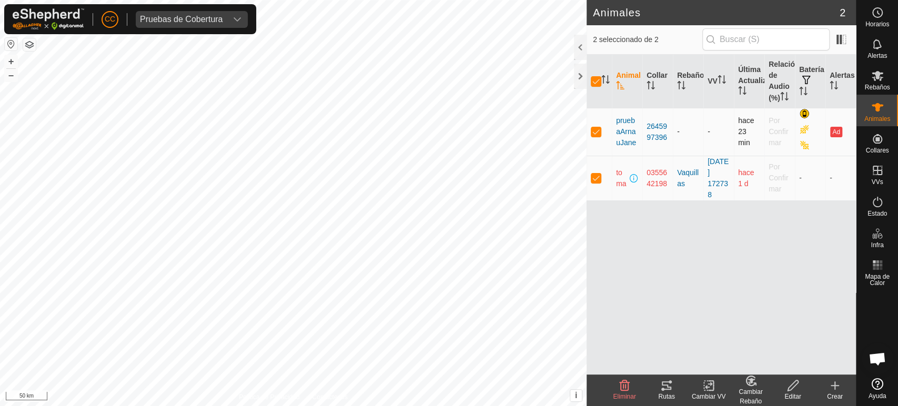
click at [598, 130] on p-checkbox at bounding box center [596, 131] width 11 height 8
checkbox input "false"
click at [593, 183] on td at bounding box center [599, 178] width 25 height 45
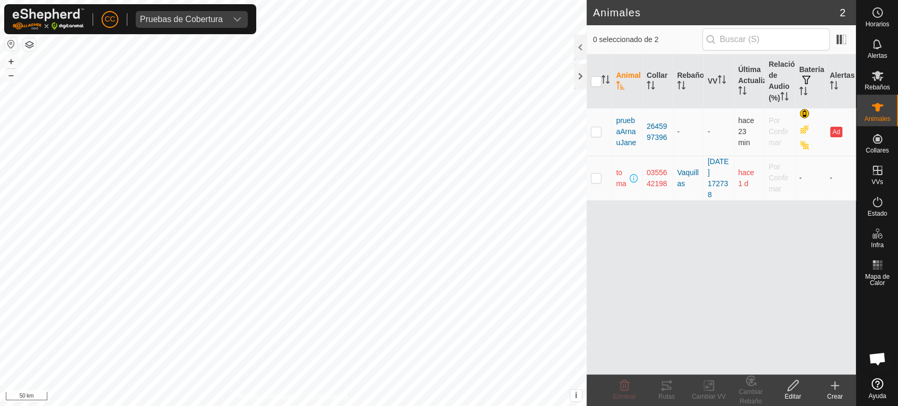
click at [594, 176] on p-checkbox at bounding box center [596, 178] width 11 height 8
click at [598, 175] on p-checkbox at bounding box center [596, 178] width 11 height 8
checkbox input "false"
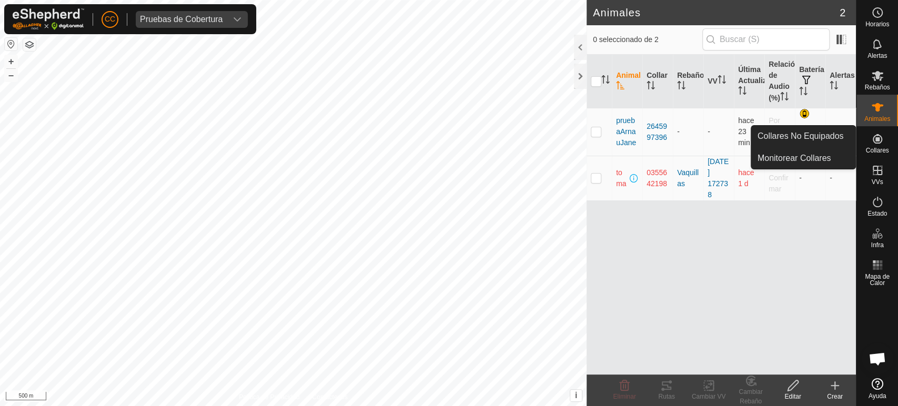
drag, startPoint x: 880, startPoint y: 135, endPoint x: 881, endPoint y: 141, distance: 6.4
click at [880, 136] on icon at bounding box center [877, 139] width 13 height 13
click at [823, 129] on link "Collares No Equipados" at bounding box center [803, 136] width 104 height 21
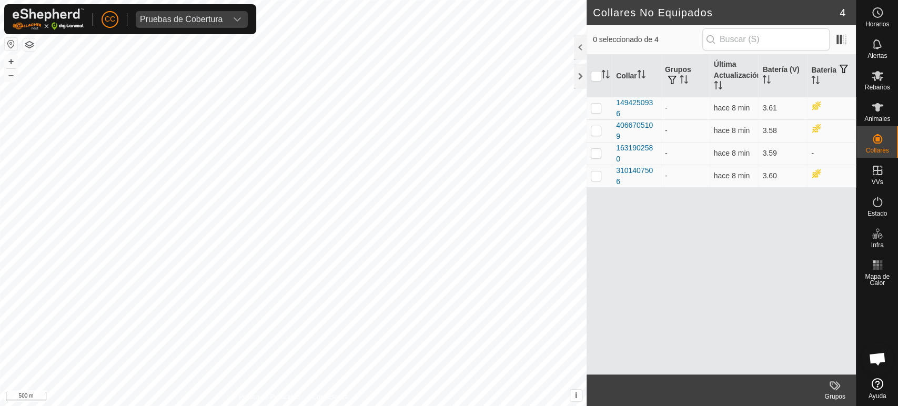
click at [224, 16] on span "Pruebas de Cobertura" at bounding box center [181, 19] width 91 height 17
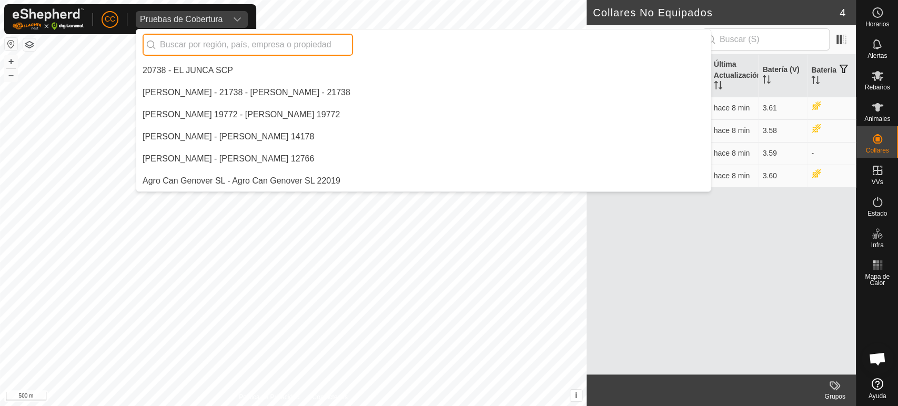
scroll to position [6365, 0]
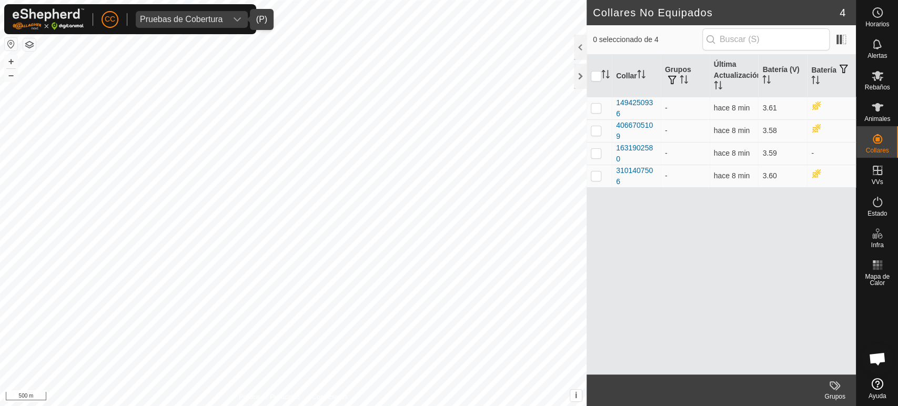
click at [196, 17] on div "Pruebas de Cobertura" at bounding box center [181, 19] width 83 height 8
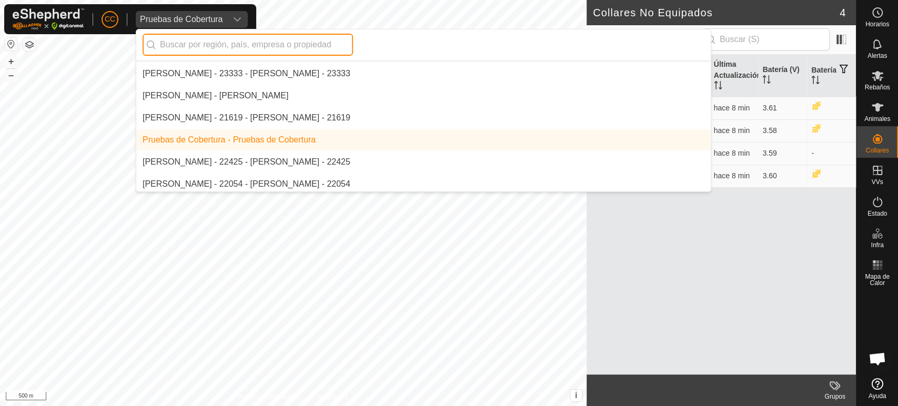
scroll to position [6424, 0]
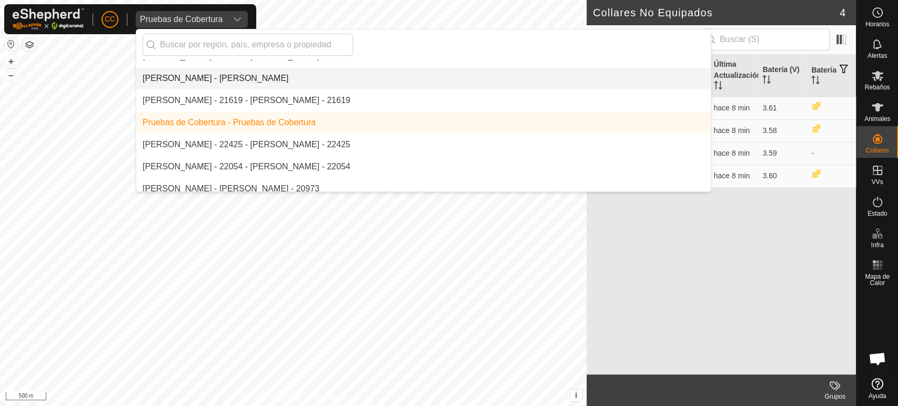
click at [205, 32] on div at bounding box center [423, 44] width 575 height 31
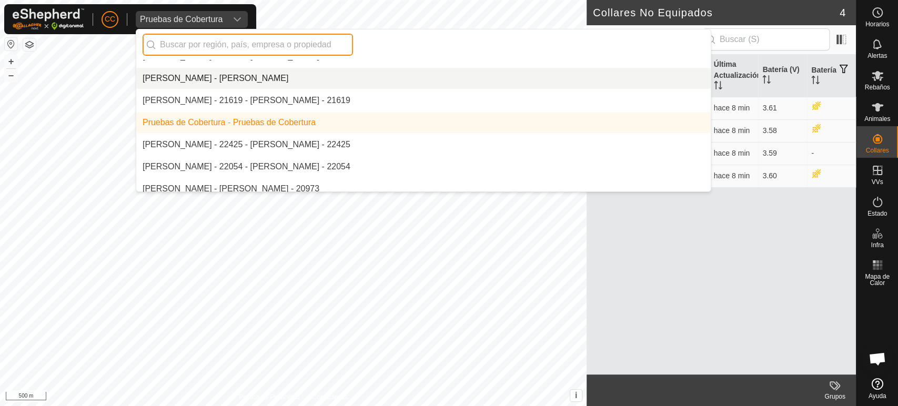
click at [210, 46] on input "text" at bounding box center [248, 45] width 210 height 22
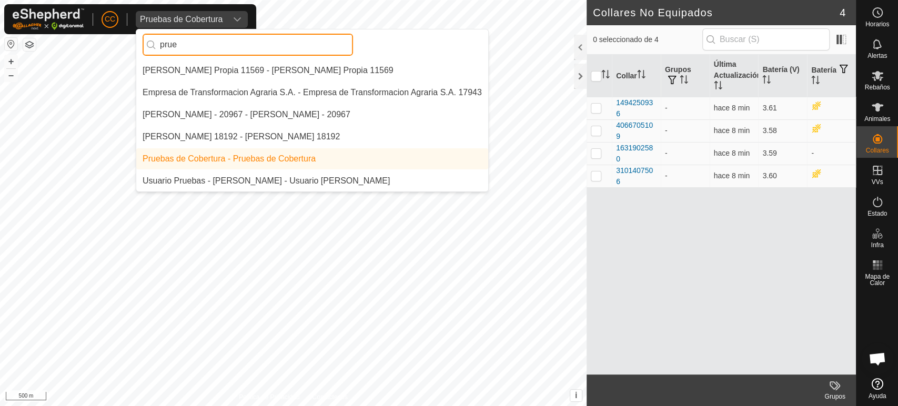
scroll to position [0, 0]
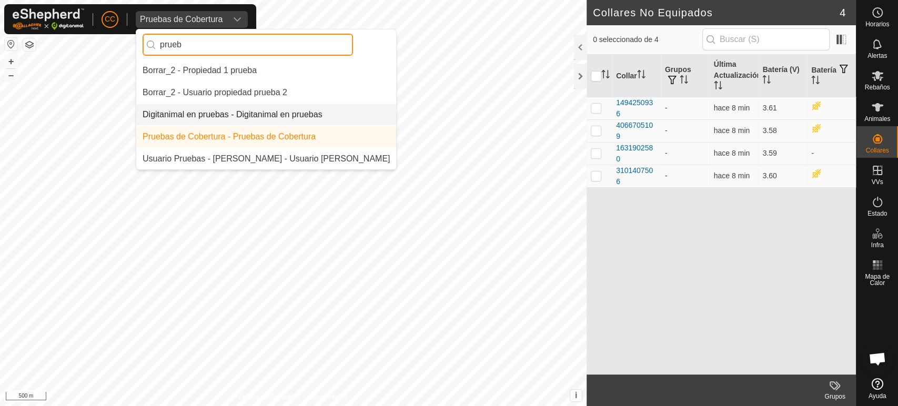
type input "prueb"
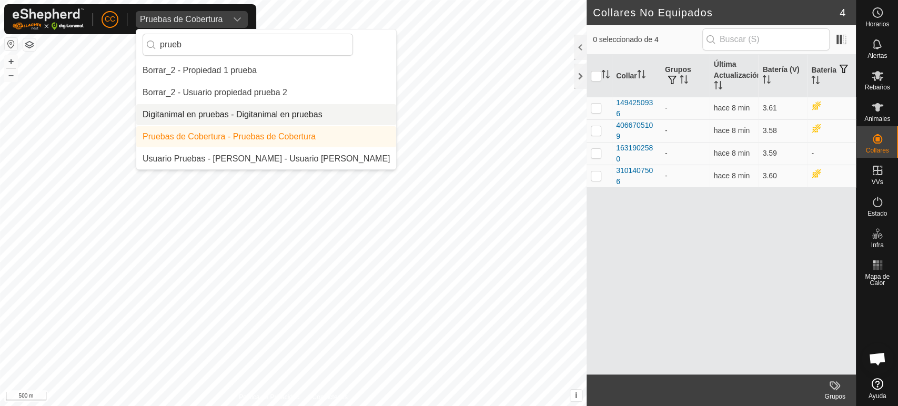
click at [227, 111] on li "Digitanimal en pruebas - Digitanimal en pruebas" at bounding box center [266, 114] width 260 height 21
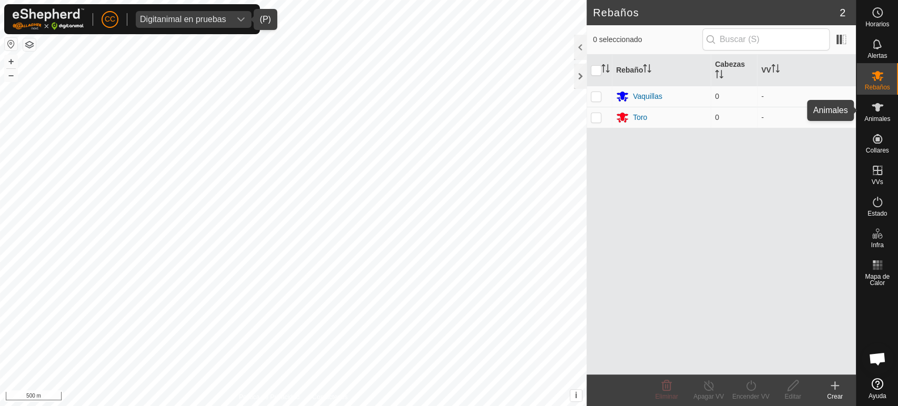
click at [882, 115] on es-animals-svg-icon at bounding box center [877, 107] width 19 height 17
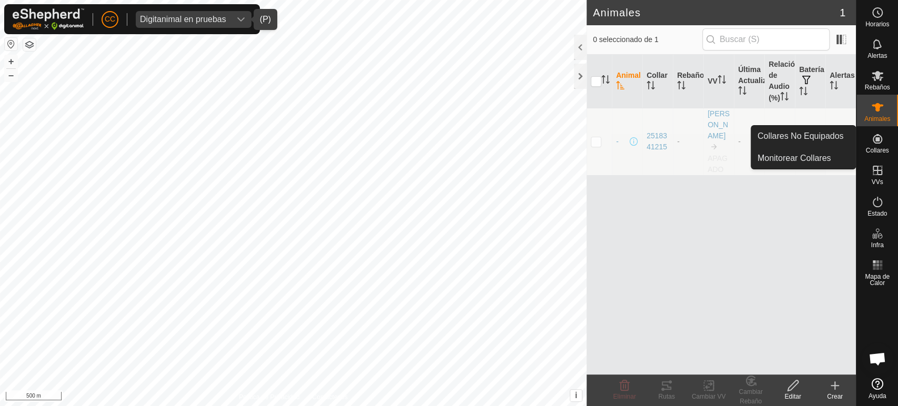
click at [876, 138] on icon at bounding box center [877, 138] width 9 height 9
click at [817, 135] on link "Collares No Equipados" at bounding box center [803, 136] width 104 height 21
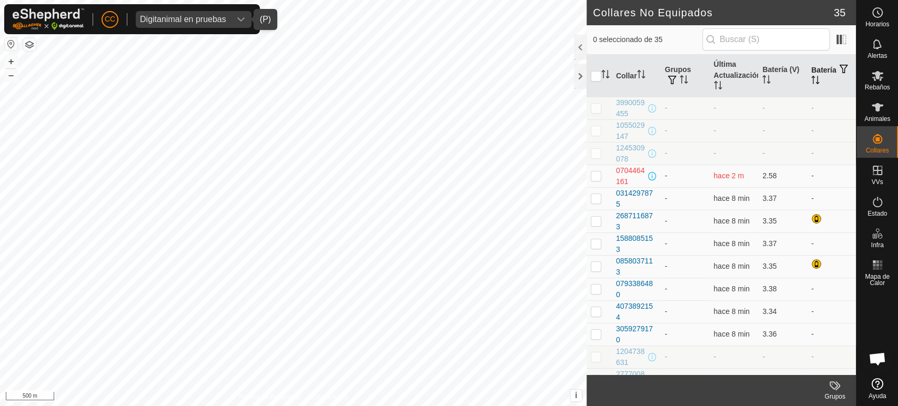
click at [808, 71] on th "Batería" at bounding box center [831, 76] width 49 height 43
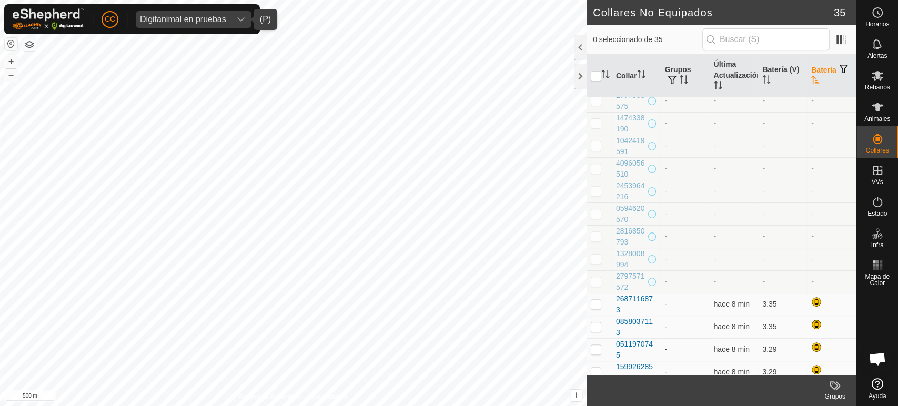
scroll to position [350, 0]
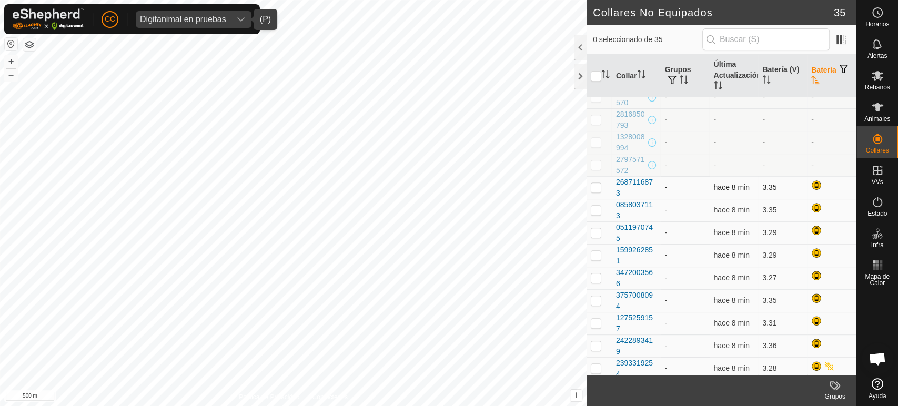
click at [597, 187] on p-checkbox at bounding box center [596, 187] width 11 height 8
checkbox input "true"
click at [596, 208] on p-checkbox at bounding box center [596, 210] width 11 height 8
checkbox input "true"
click at [596, 229] on p-checkbox at bounding box center [596, 232] width 11 height 8
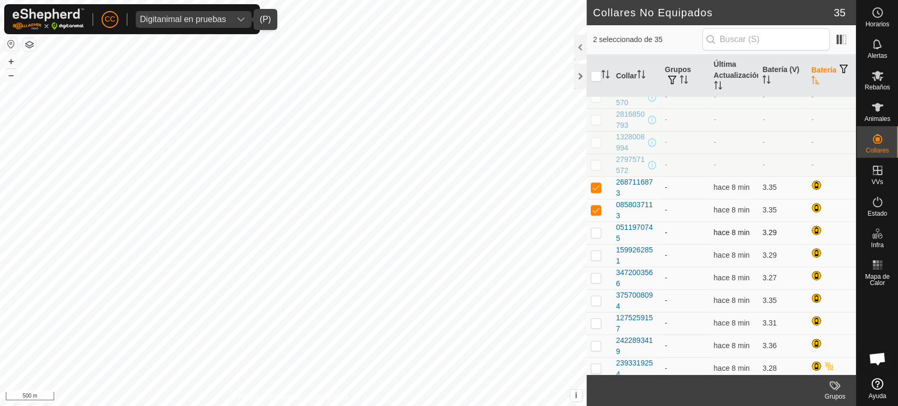
checkbox input "true"
drag, startPoint x: 597, startPoint y: 247, endPoint x: 600, endPoint y: 260, distance: 13.7
click at [597, 247] on td at bounding box center [599, 255] width 25 height 23
checkbox input "true"
click at [598, 268] on td at bounding box center [599, 278] width 25 height 23
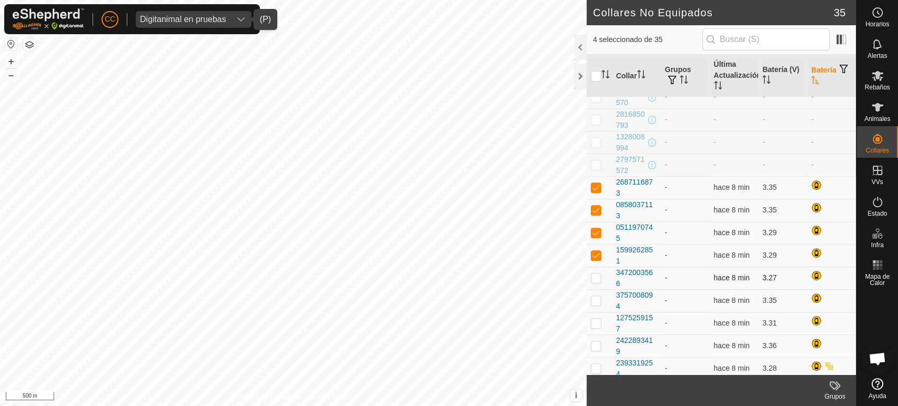
checkbox input "true"
click at [593, 296] on p-checkbox at bounding box center [596, 300] width 11 height 8
checkbox input "true"
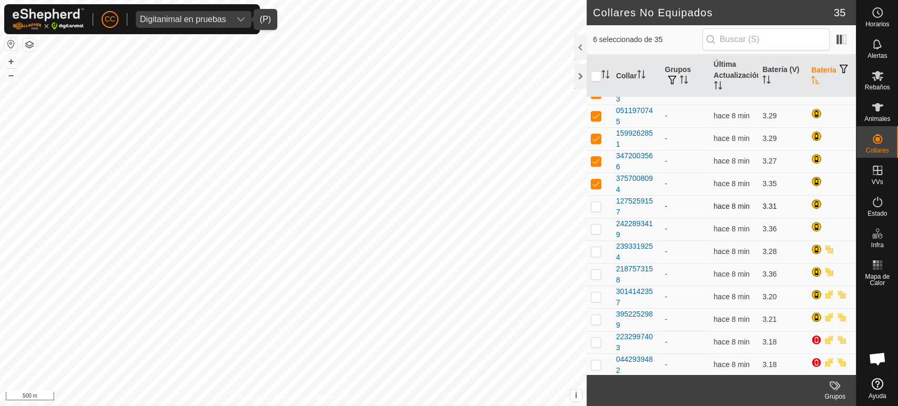
click at [594, 203] on p-checkbox at bounding box center [596, 206] width 11 height 8
checkbox input "true"
click at [595, 225] on p-checkbox at bounding box center [596, 229] width 11 height 8
checkbox input "true"
click at [595, 252] on p-checkbox at bounding box center [596, 251] width 11 height 8
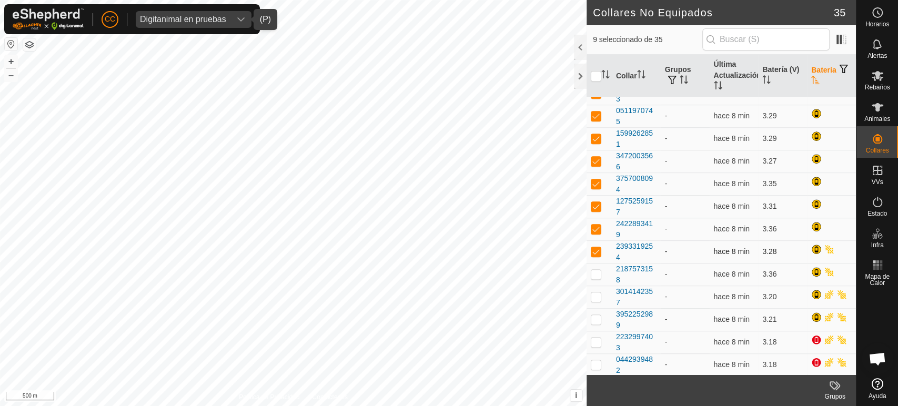
click at [597, 251] on p-checkbox at bounding box center [596, 251] width 11 height 8
checkbox input "false"
click at [599, 225] on p-checkbox at bounding box center [596, 229] width 11 height 8
checkbox input "false"
click at [599, 213] on td at bounding box center [599, 206] width 25 height 23
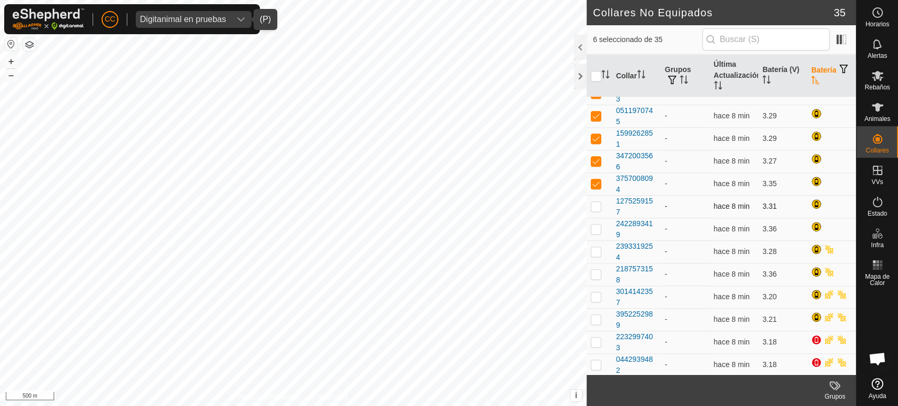
click at [597, 202] on p-checkbox at bounding box center [596, 206] width 11 height 8
checkbox input "true"
click at [596, 179] on p-checkbox at bounding box center [596, 183] width 11 height 8
checkbox input "false"
click at [595, 197] on td at bounding box center [599, 206] width 25 height 23
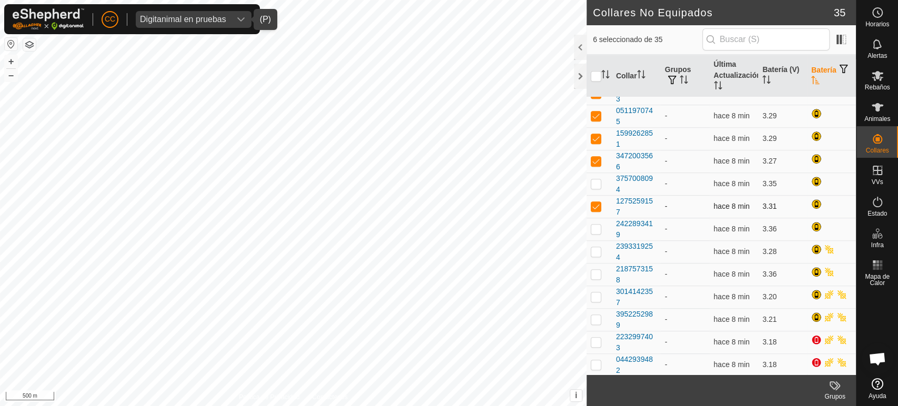
checkbox input "false"
click at [599, 159] on p-checkbox at bounding box center [596, 161] width 11 height 8
checkbox input "false"
click at [872, 386] on icon at bounding box center [878, 384] width 12 height 12
